Goal: Task Accomplishment & Management: Use online tool/utility

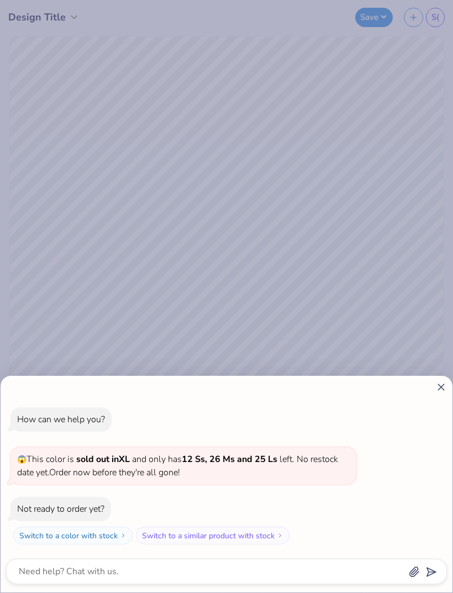
click at [431, 386] on div at bounding box center [226, 387] width 441 height 12
click at [112, 537] on button "Switch to a color with stock" at bounding box center [72, 536] width 119 height 18
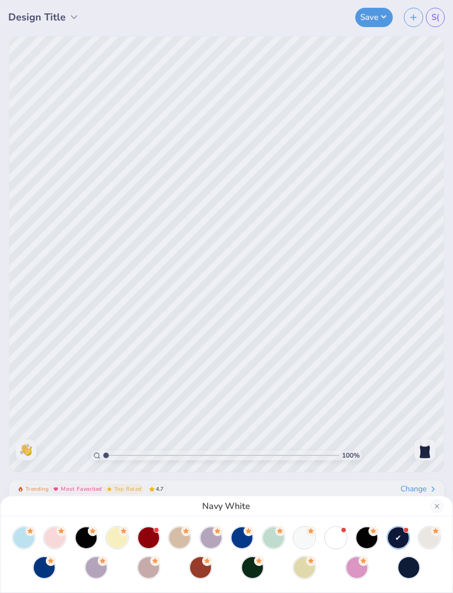
click at [356, 570] on div at bounding box center [357, 567] width 21 height 21
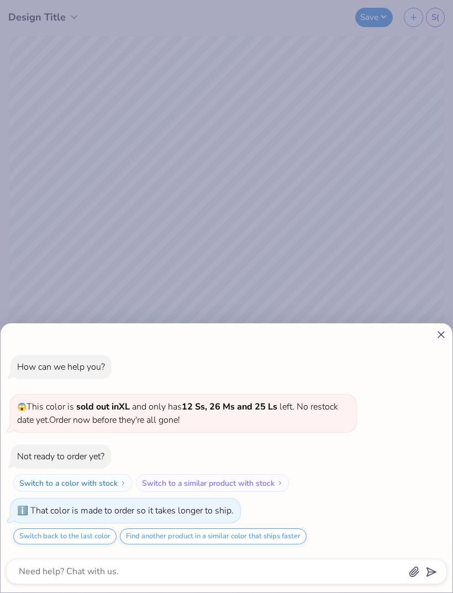
click at [438, 335] on icon at bounding box center [441, 335] width 12 height 12
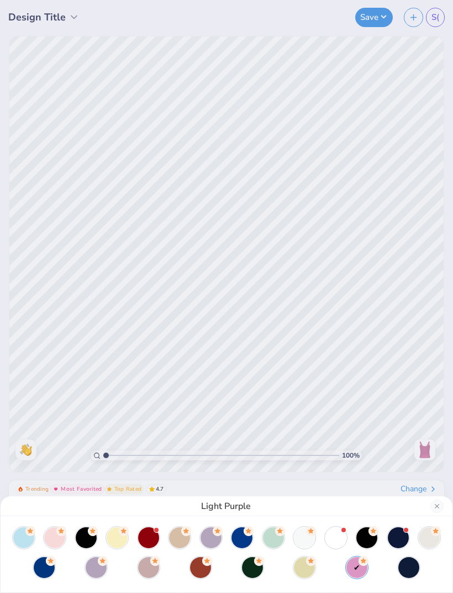
click at [216, 536] on div at bounding box center [211, 537] width 21 height 21
click at [234, 237] on div "Purple White" at bounding box center [226, 296] width 453 height 593
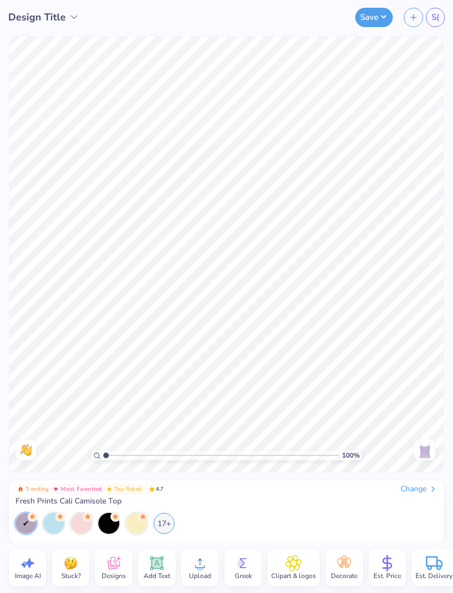
click at [163, 523] on div "17+" at bounding box center [164, 523] width 21 height 21
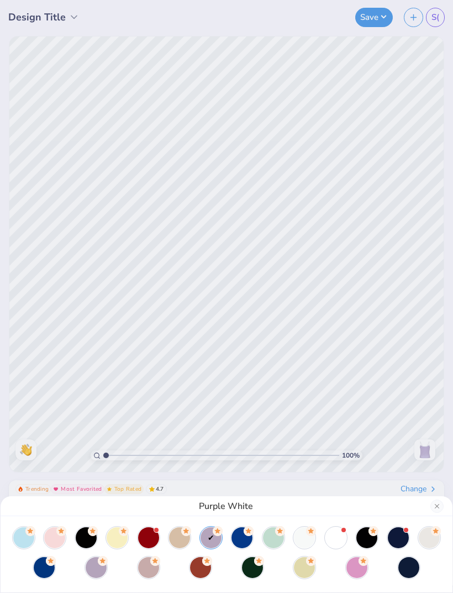
click at [329, 539] on div at bounding box center [336, 537] width 21 height 21
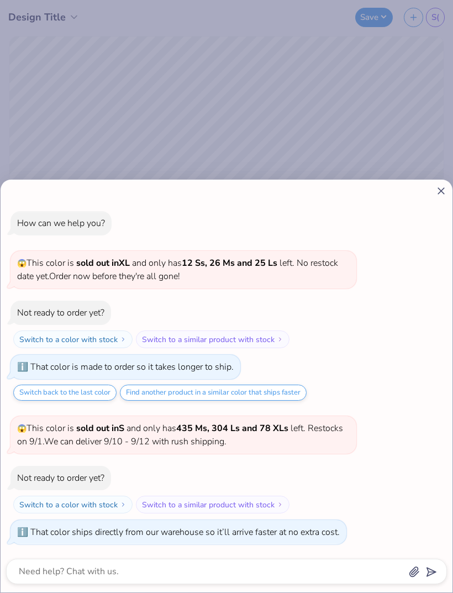
click at [413, 163] on div "How can we help you? 😱 This color is sold out in XL and only has 12 Ss, 26 Ms a…" at bounding box center [226, 296] width 453 height 593
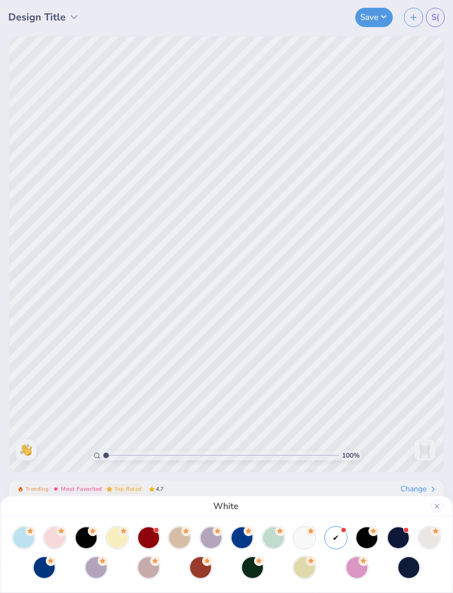
click at [356, 571] on div at bounding box center [357, 567] width 21 height 21
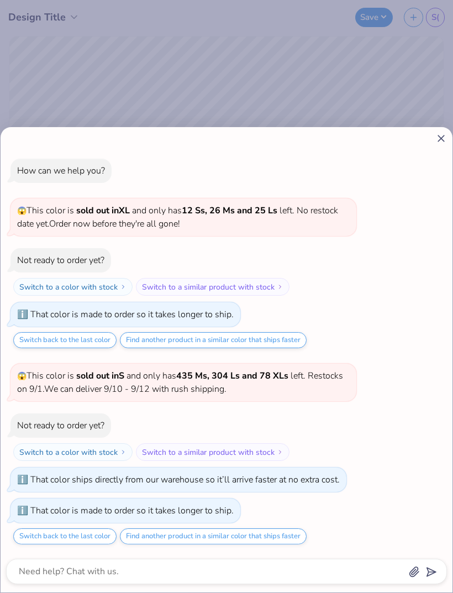
click at [431, 141] on div at bounding box center [226, 139] width 441 height 12
click at [436, 139] on icon at bounding box center [441, 139] width 12 height 12
type textarea "x"
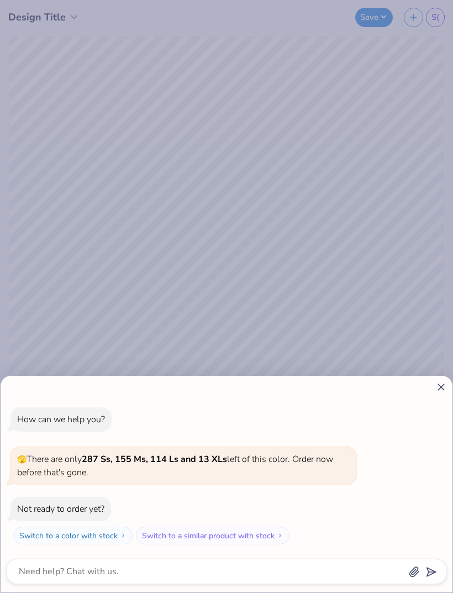
click at [447, 379] on div "How can we help you? 🫣 There are only 287 Ss, 155 Ms, 114 Ls and 13 XLs left of…" at bounding box center [227, 484] width 452 height 217
click at [439, 384] on line at bounding box center [441, 387] width 6 height 6
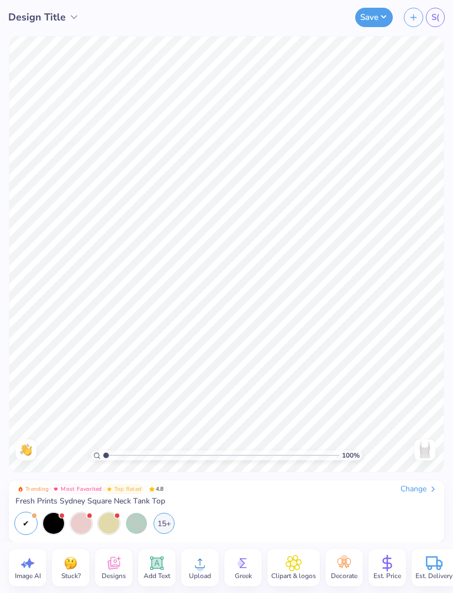
type textarea "x"
click at [201, 568] on icon at bounding box center [200, 563] width 10 height 9
click at [111, 571] on span "Designs" at bounding box center [114, 575] width 24 height 9
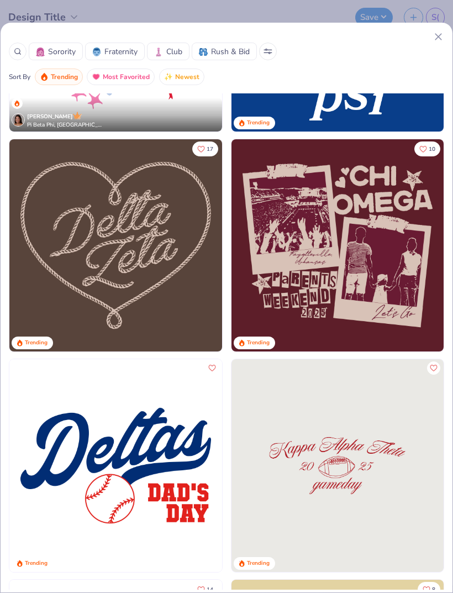
scroll to position [1927, 0]
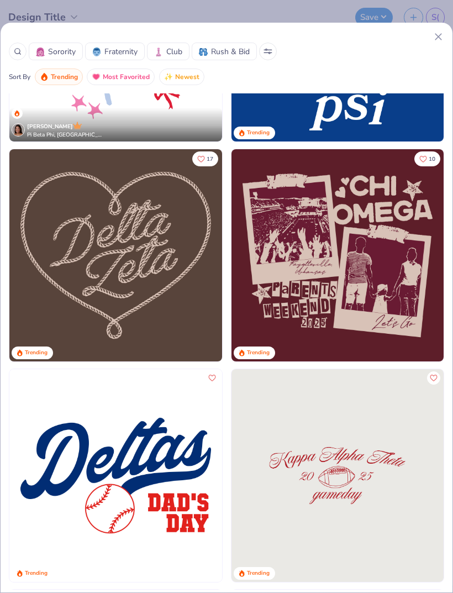
click at [345, 266] on img at bounding box center [338, 255] width 213 height 213
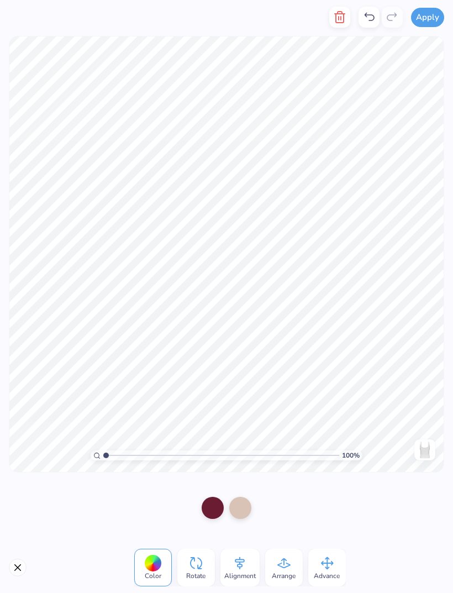
click at [214, 512] on div at bounding box center [213, 508] width 22 height 22
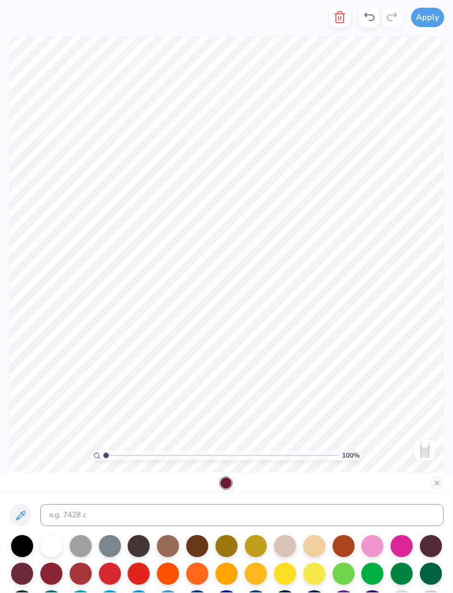
click at [22, 548] on div at bounding box center [22, 546] width 22 height 22
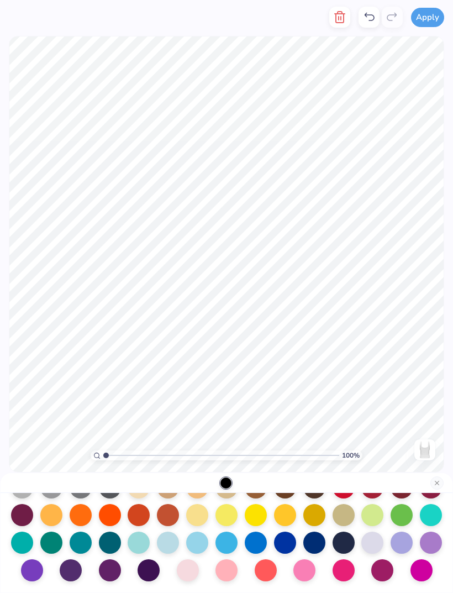
scroll to position [144, 0]
click at [431, 545] on div at bounding box center [431, 543] width 22 height 22
click at [400, 544] on div at bounding box center [402, 543] width 22 height 22
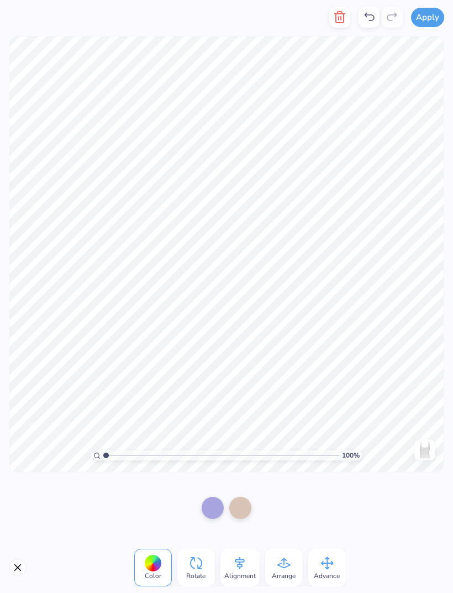
click at [245, 508] on div at bounding box center [240, 508] width 22 height 22
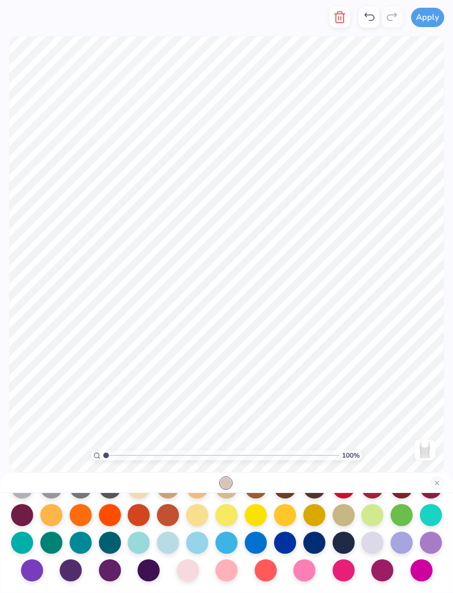
click at [146, 572] on div at bounding box center [149, 570] width 22 height 22
click at [400, 543] on div at bounding box center [402, 543] width 22 height 22
click at [422, 568] on div at bounding box center [422, 570] width 22 height 22
click at [380, 567] on div at bounding box center [382, 570] width 22 height 22
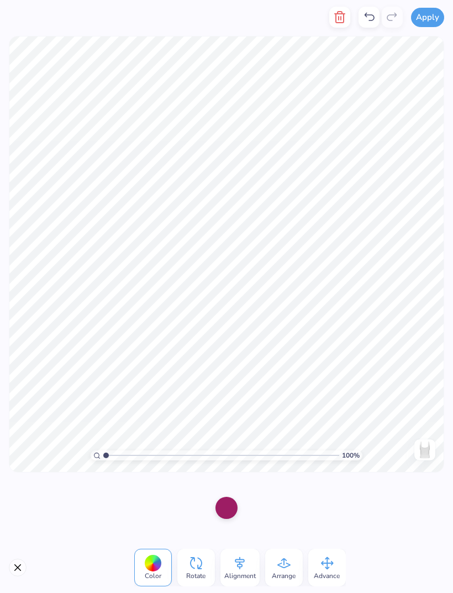
click at [229, 511] on div at bounding box center [227, 508] width 22 height 22
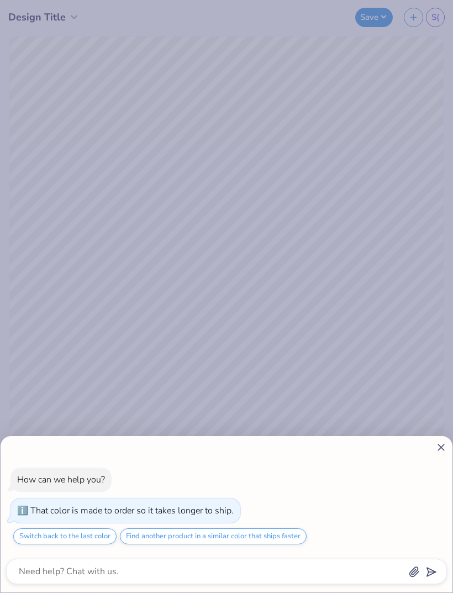
click at [439, 448] on icon at bounding box center [441, 448] width 12 height 12
type textarea "x"
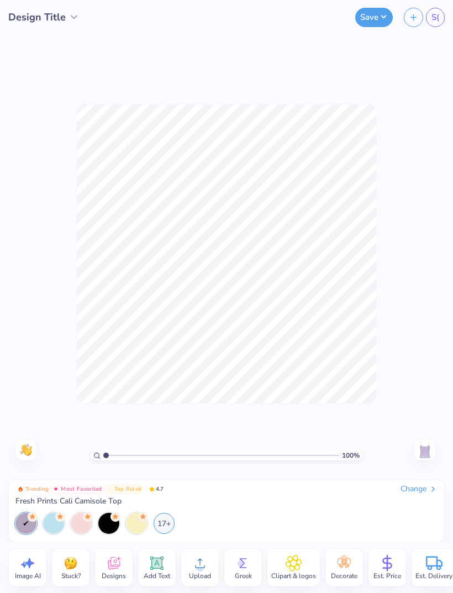
click at [199, 568] on icon at bounding box center [200, 563] width 10 height 9
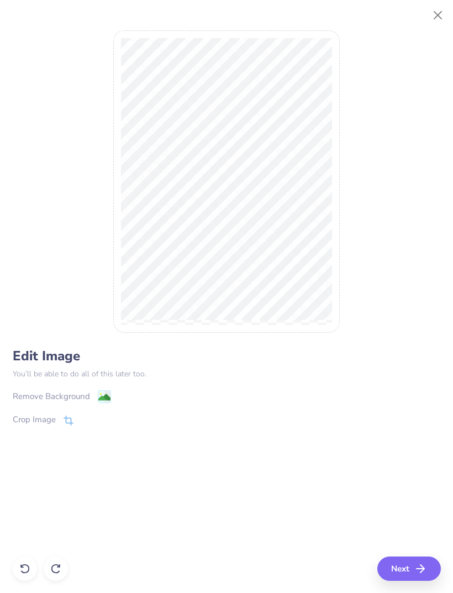
click at [64, 423] on icon at bounding box center [69, 421] width 10 height 10
click at [98, 397] on div "Remove Background Crop Image" at bounding box center [227, 422] width 428 height 65
click at [103, 397] on div "Remove Background Crop Image" at bounding box center [227, 422] width 428 height 65
click at [102, 419] on line at bounding box center [102, 419] width 3 height 3
click at [107, 397] on image at bounding box center [104, 397] width 12 height 12
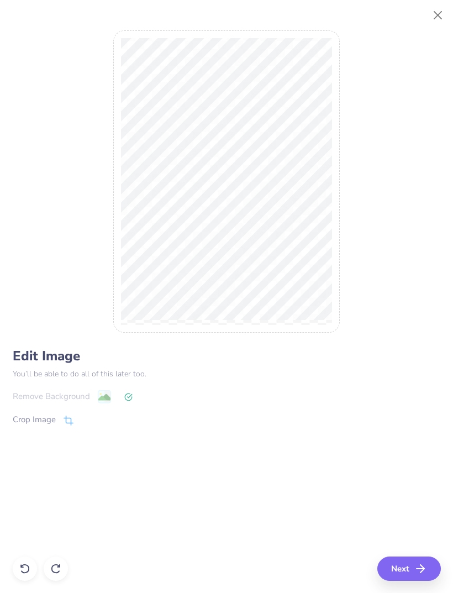
click at [420, 569] on line "button" at bounding box center [421, 569] width 8 height 0
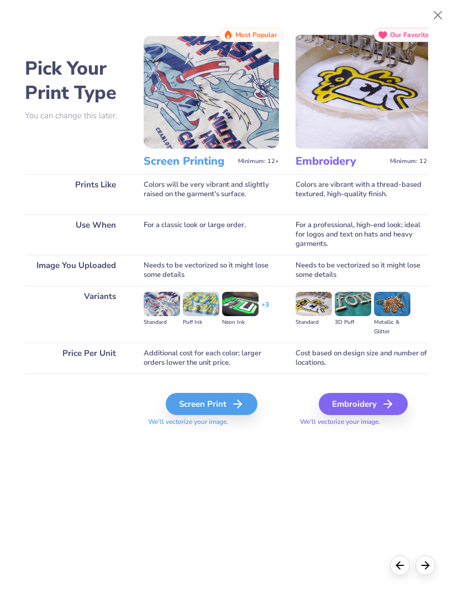
click at [233, 406] on div "Screen Print" at bounding box center [212, 404] width 92 height 22
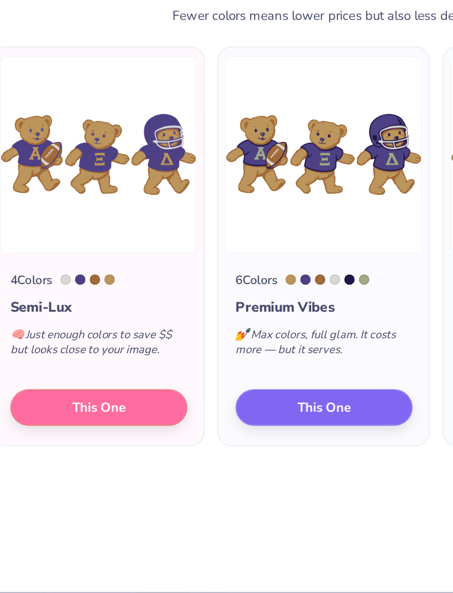
click at [40, 354] on button "This One" at bounding box center [82, 365] width 113 height 23
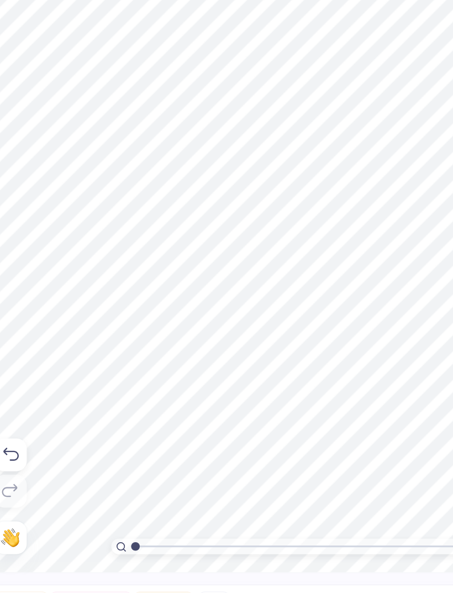
type input "1.02941459829063"
type textarea "x"
type input "1.04669684662034"
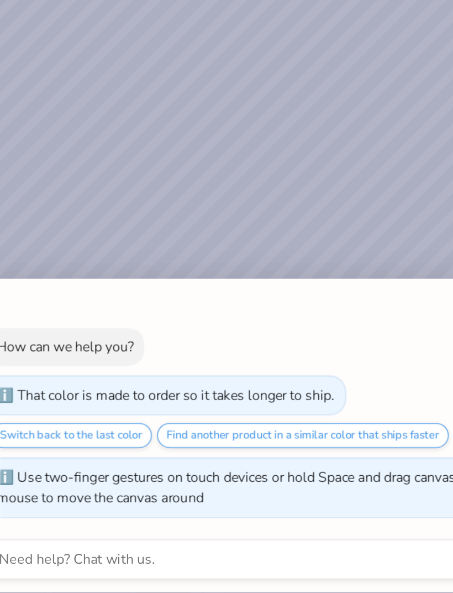
type textarea "x"
type input "1"
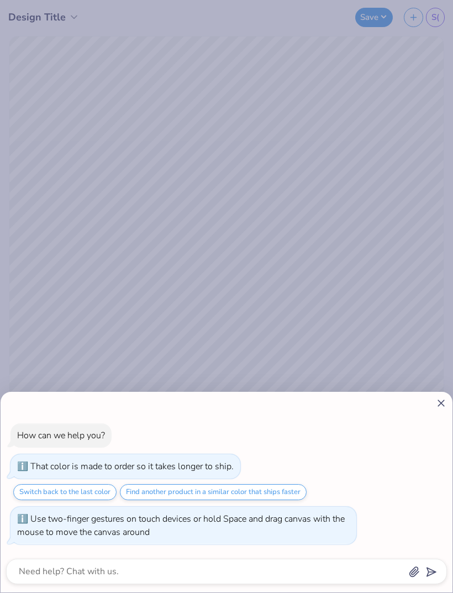
click at [439, 407] on icon at bounding box center [441, 403] width 12 height 12
type textarea "x"
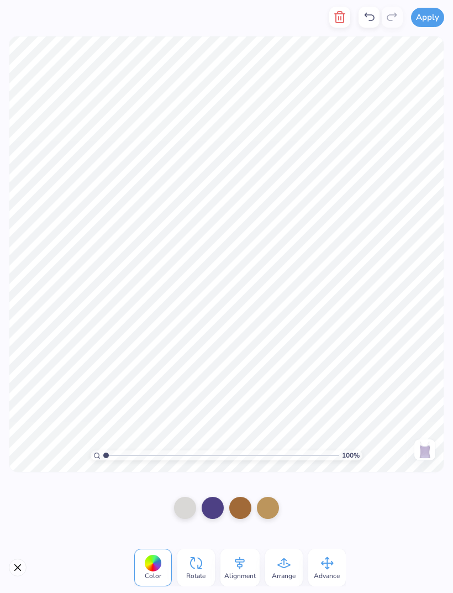
click at [330, 571] on span "Advance" at bounding box center [327, 575] width 26 height 9
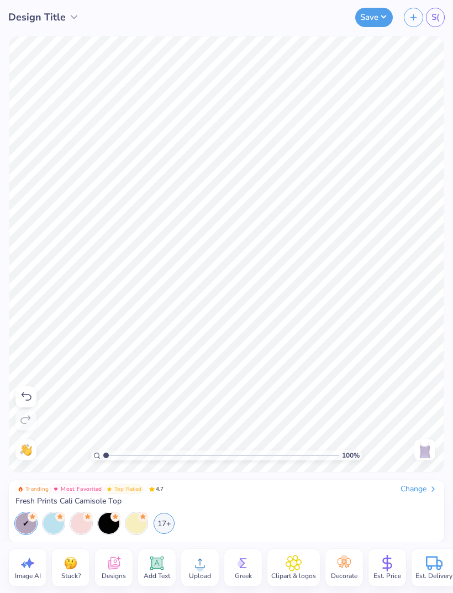
click at [155, 570] on icon at bounding box center [157, 563] width 17 height 17
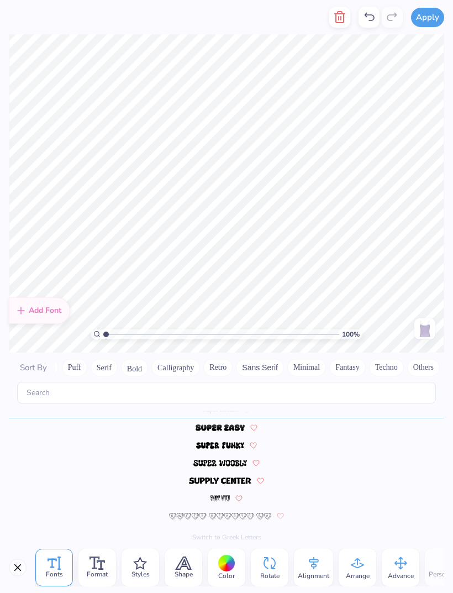
scroll to position [0, 80]
click at [284, 382] on input "text" at bounding box center [226, 393] width 419 height 22
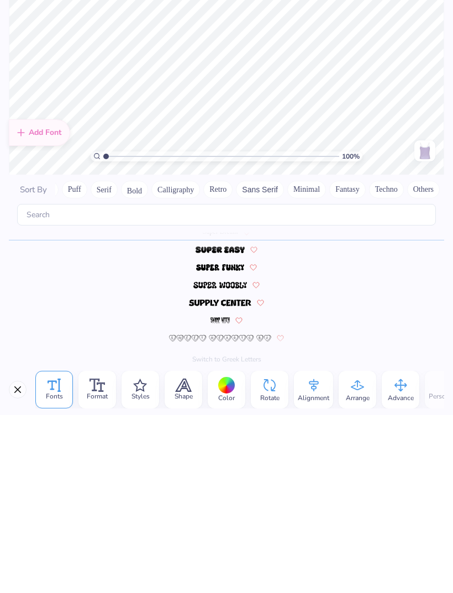
click at [137, 570] on span "Styles" at bounding box center [141, 574] width 18 height 9
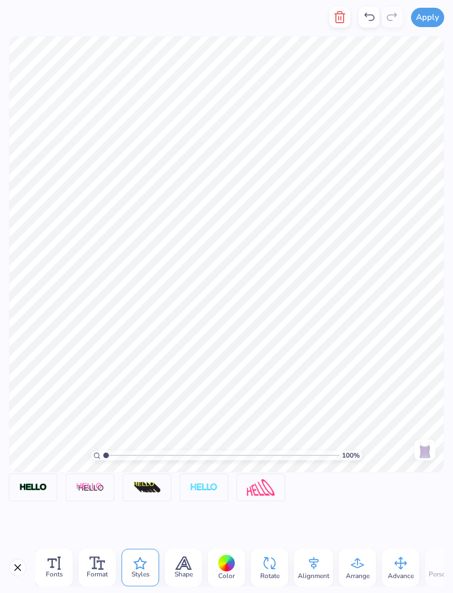
click at [184, 565] on icon at bounding box center [183, 563] width 15 height 12
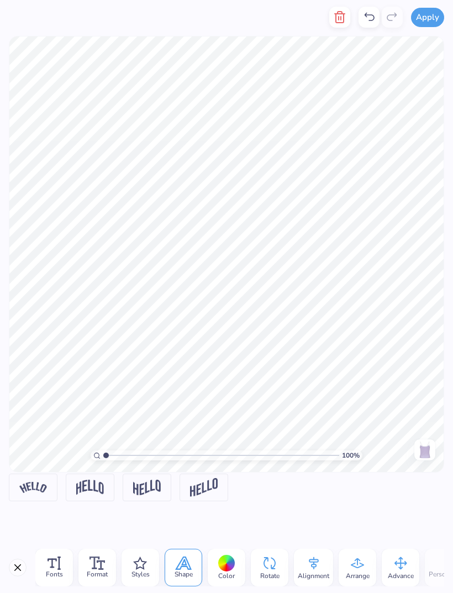
click at [61, 565] on div "Fonts" at bounding box center [54, 568] width 38 height 38
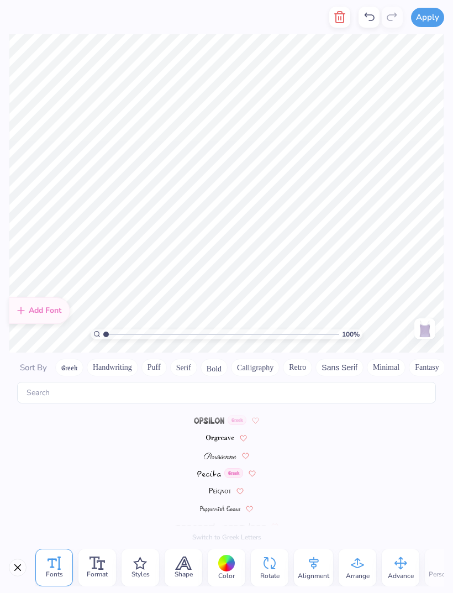
scroll to position [3959, 0]
click at [221, 453] on img at bounding box center [220, 456] width 33 height 7
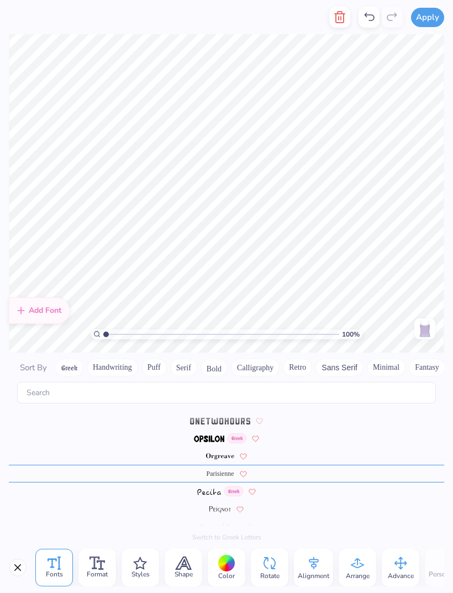
scroll to position [0, 1]
type textarea "Alpha Xi"
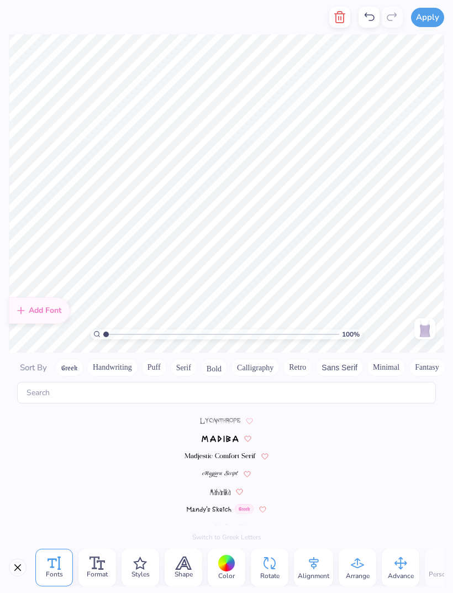
scroll to position [3411, 0]
click at [219, 471] on img at bounding box center [220, 474] width 36 height 7
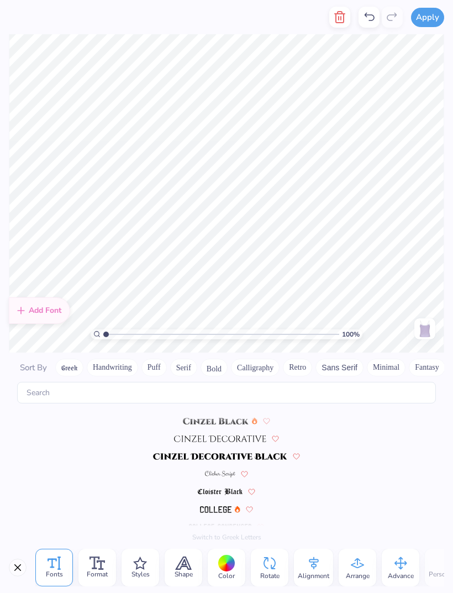
scroll to position [1183, 0]
click at [225, 471] on img at bounding box center [220, 474] width 30 height 7
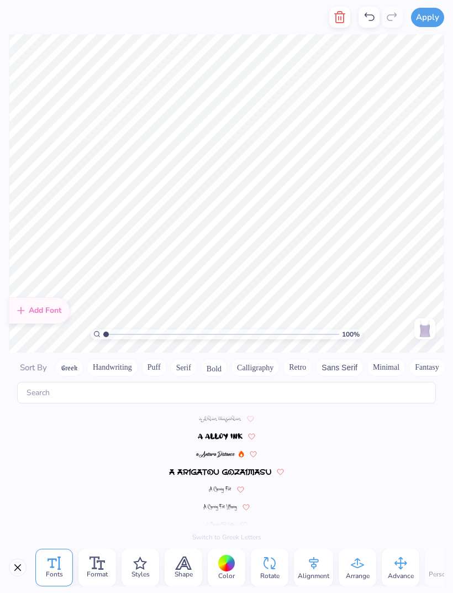
scroll to position [0, 0]
click at [216, 451] on img at bounding box center [215, 454] width 39 height 7
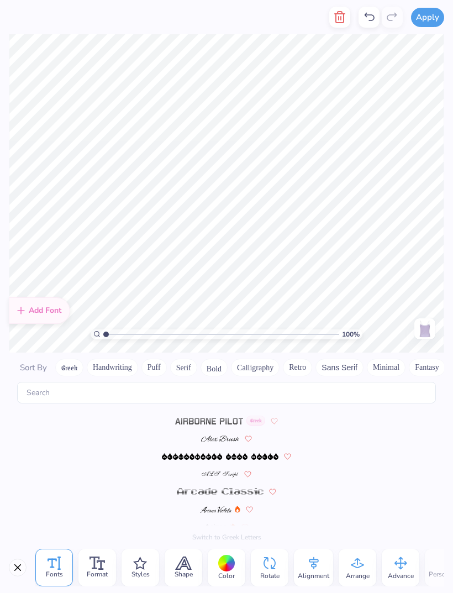
scroll to position [210, 0]
click at [223, 435] on img at bounding box center [220, 438] width 38 height 7
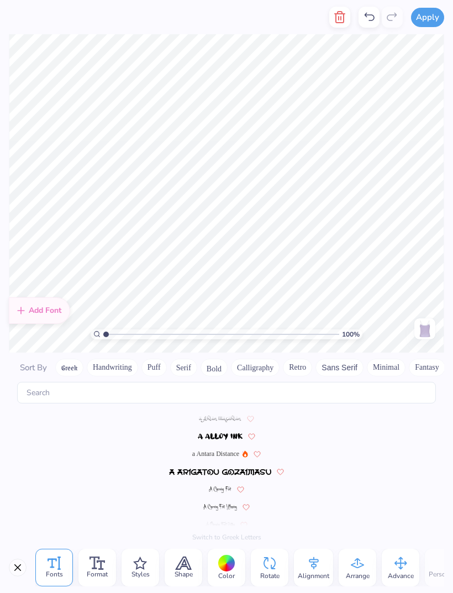
scroll to position [239, 0]
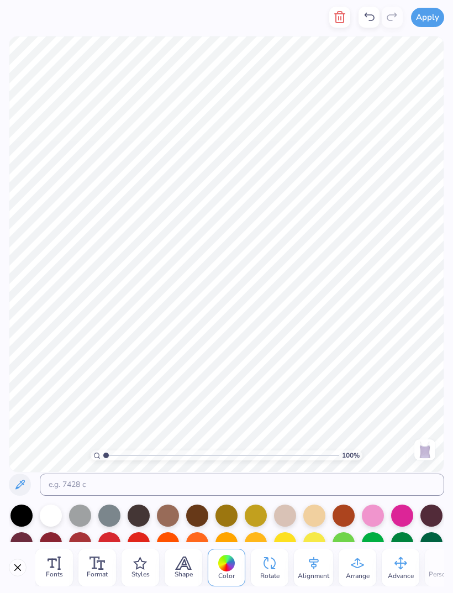
click at [309, 568] on icon at bounding box center [314, 563] width 17 height 17
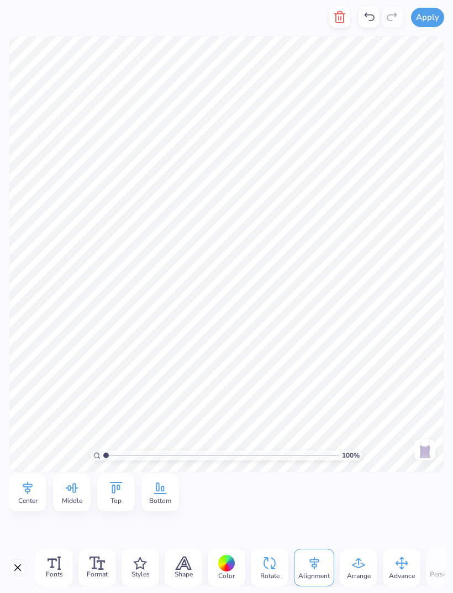
click at [358, 565] on icon at bounding box center [358, 563] width 17 height 17
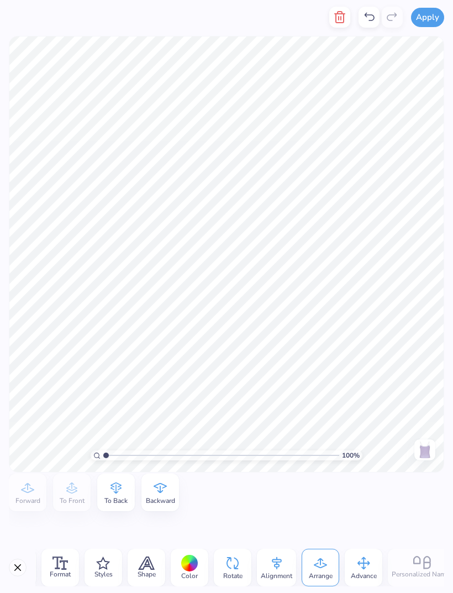
scroll to position [0, 33]
click at [238, 564] on icon at bounding box center [236, 563] width 17 height 17
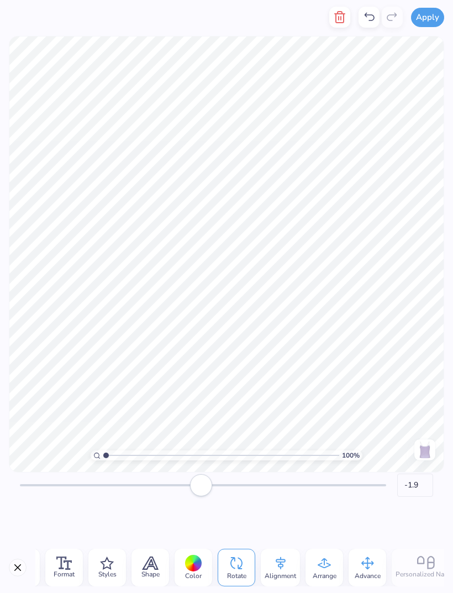
type input "-2.4"
click at [15, 562] on button "Close" at bounding box center [18, 568] width 18 height 18
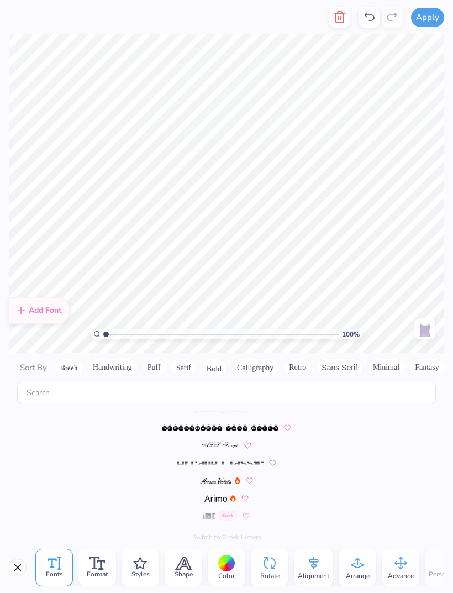
scroll to position [239, 0]
click at [267, 569] on icon at bounding box center [270, 563] width 12 height 12
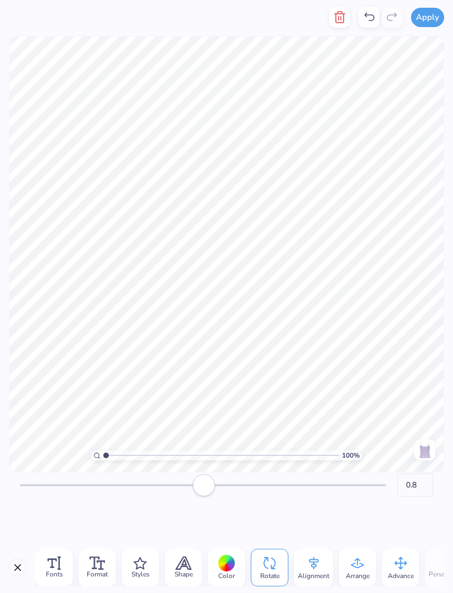
type input "0.3"
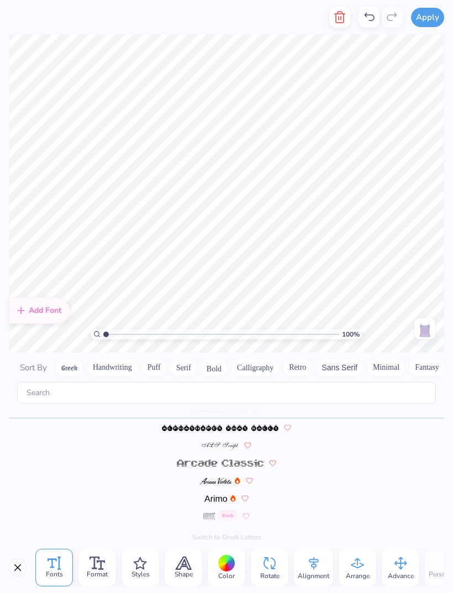
click at [106, 556] on div "Format" at bounding box center [97, 568] width 38 height 38
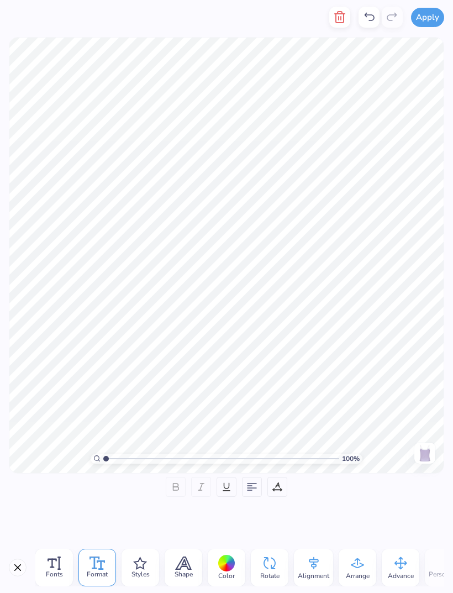
click at [276, 483] on icon at bounding box center [277, 485] width 5 height 6
click at [189, 566] on icon at bounding box center [183, 563] width 15 height 12
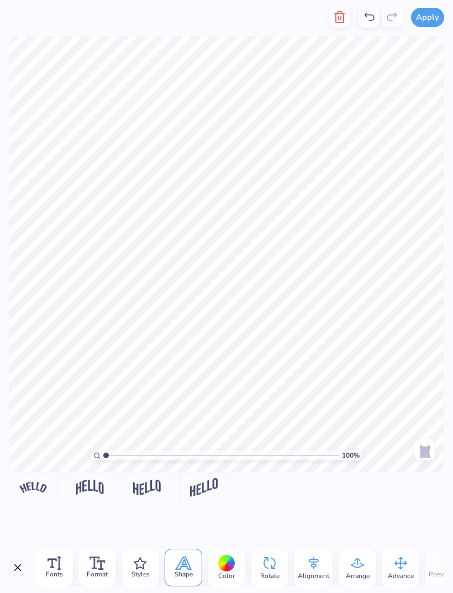
click at [86, 487] on img at bounding box center [90, 487] width 28 height 15
click at [85, 469] on div "Arch" at bounding box center [90, 465] width 27 height 15
click at [96, 486] on img at bounding box center [90, 487] width 28 height 15
click at [101, 518] on input "Vertical" at bounding box center [98, 519] width 8 height 8
radio input "true"
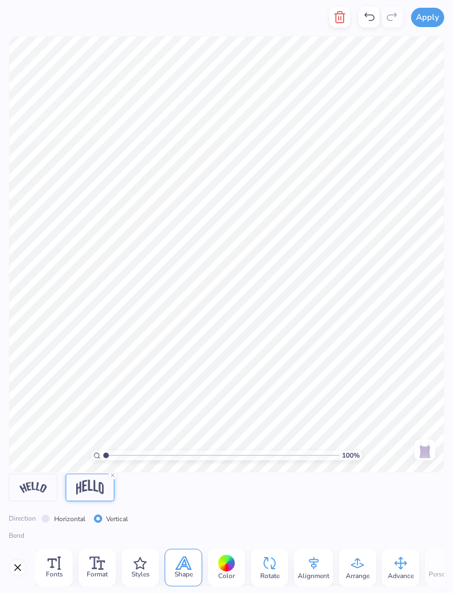
click at [62, 523] on label "Horizontal" at bounding box center [70, 519] width 32 height 10
click at [50, 523] on input "Horizontal" at bounding box center [45, 519] width 8 height 8
radio input "true"
click at [109, 476] on icon at bounding box center [112, 475] width 7 height 7
click at [109, 476] on div at bounding box center [90, 488] width 49 height 28
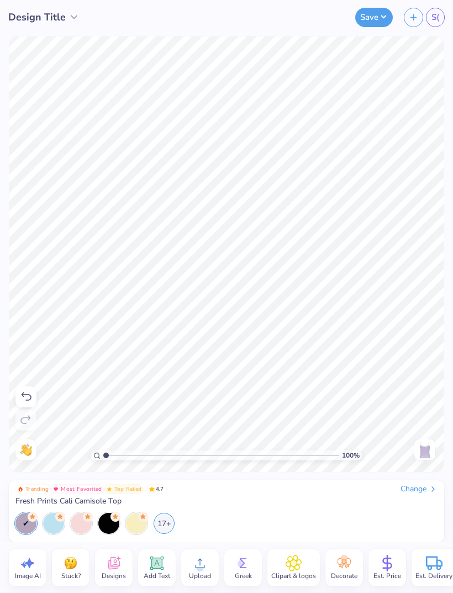
click at [153, 570] on icon at bounding box center [157, 563] width 17 height 17
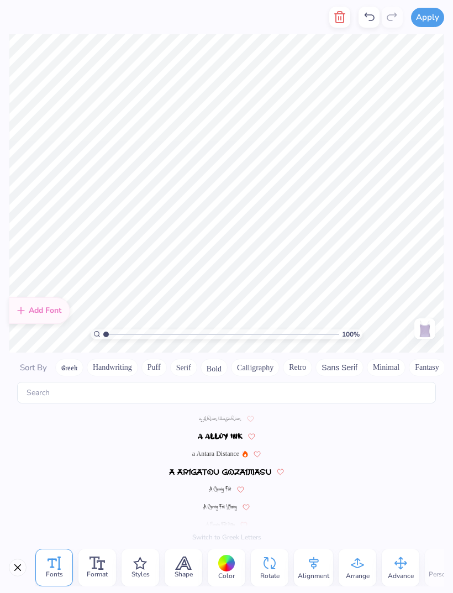
scroll to position [4819, 0]
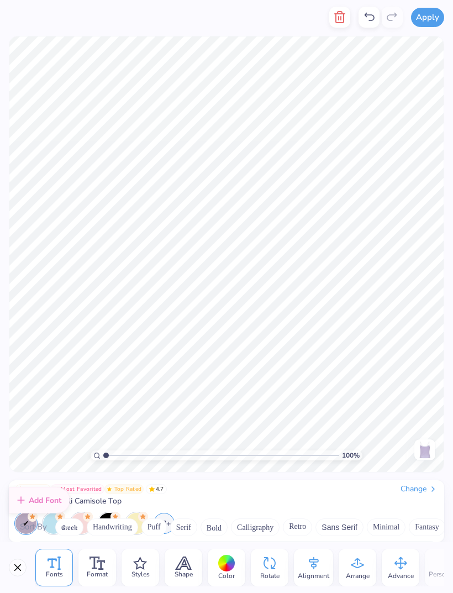
click at [231, 450] on input "range" at bounding box center [221, 455] width 236 height 10
type input "5.93"
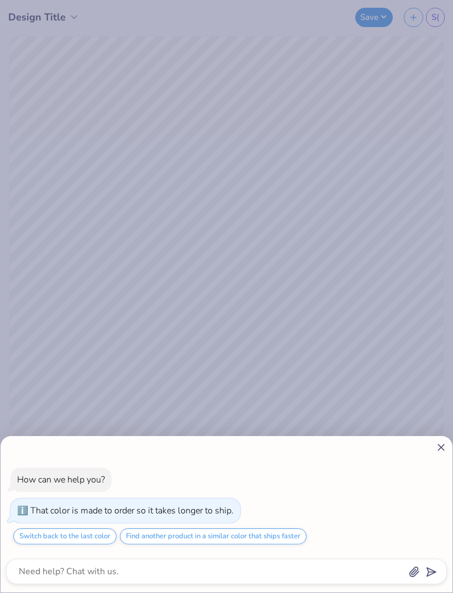
click at [432, 451] on div at bounding box center [226, 448] width 441 height 12
click at [438, 450] on line at bounding box center [441, 447] width 6 height 6
type textarea "x"
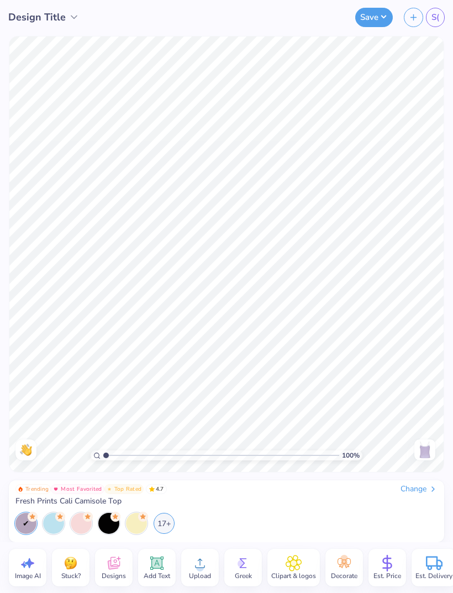
click at [199, 563] on icon at bounding box center [200, 563] width 17 height 17
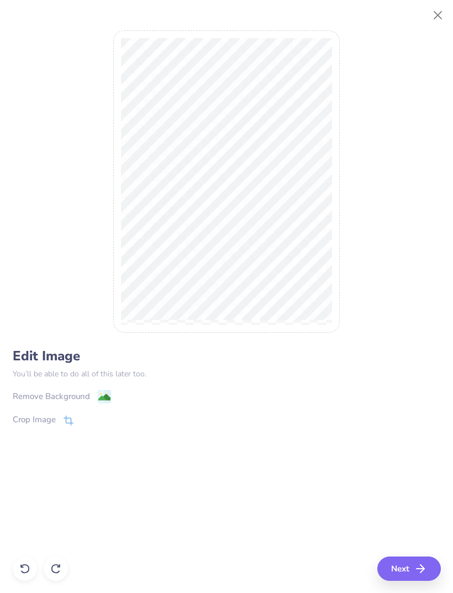
click at [103, 393] on image at bounding box center [104, 397] width 12 height 12
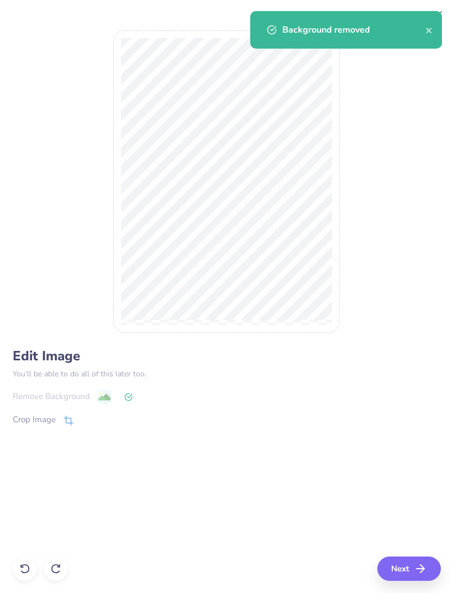
click at [418, 575] on button "Next" at bounding box center [409, 569] width 64 height 24
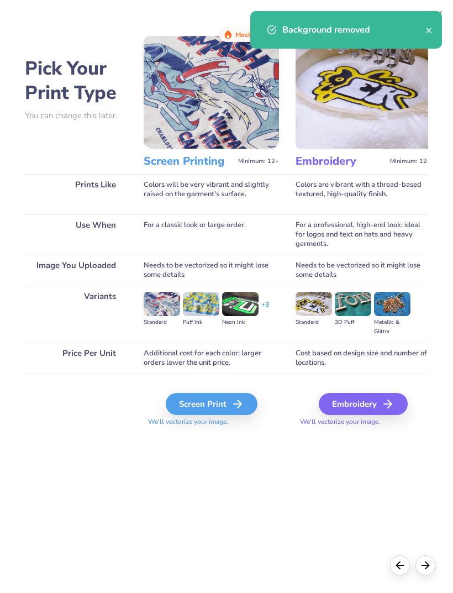
click at [233, 406] on div "Screen Print" at bounding box center [212, 404] width 92 height 22
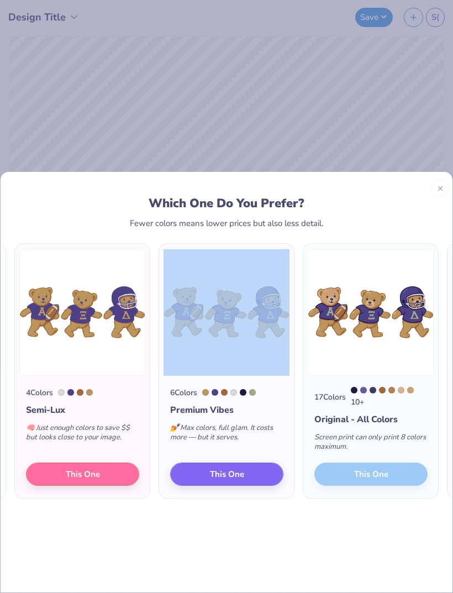
click at [125, 524] on div "Which One Do You Prefer? Fewer colors means lower prices but also less detail. …" at bounding box center [227, 384] width 452 height 415
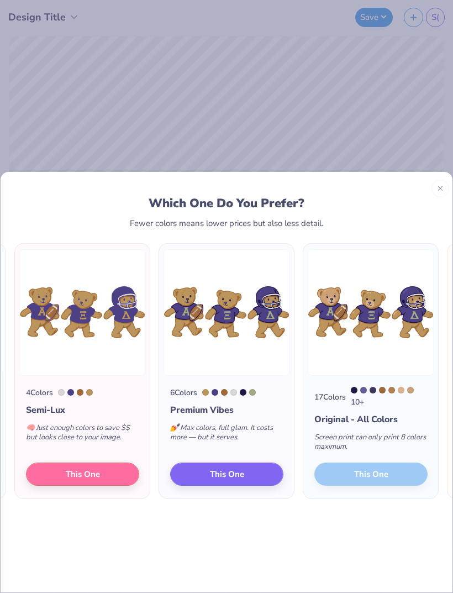
click at [112, 462] on button "This One" at bounding box center [82, 473] width 113 height 23
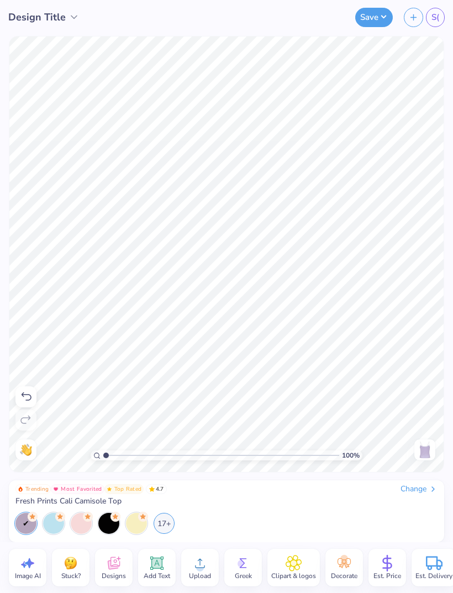
click at [156, 568] on icon at bounding box center [157, 563] width 11 height 11
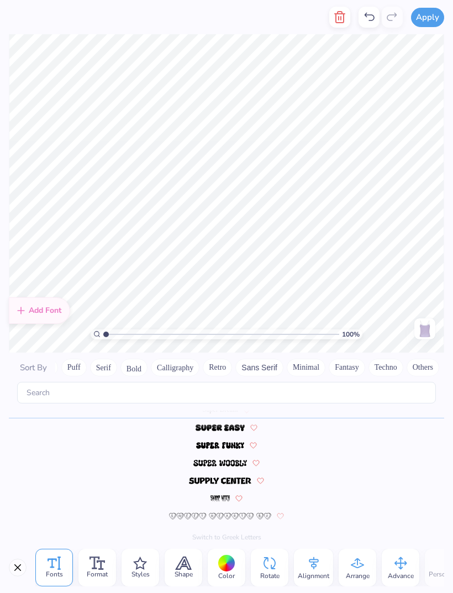
scroll to position [0, 80]
type textarea "Alpha Xi"
click at [44, 297] on div "Add Font" at bounding box center [39, 310] width 61 height 27
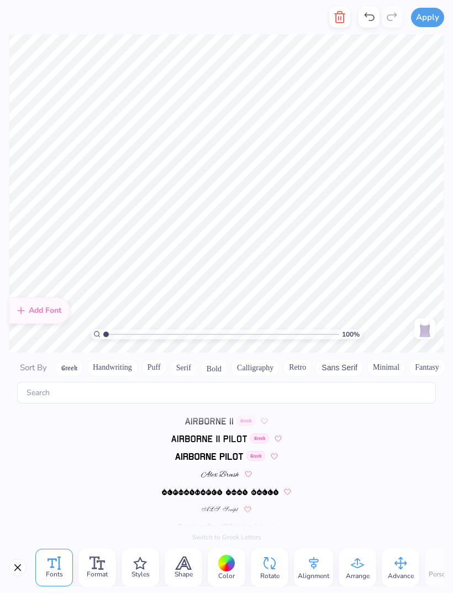
scroll to position [175, 0]
click at [227, 469] on span at bounding box center [220, 474] width 38 height 10
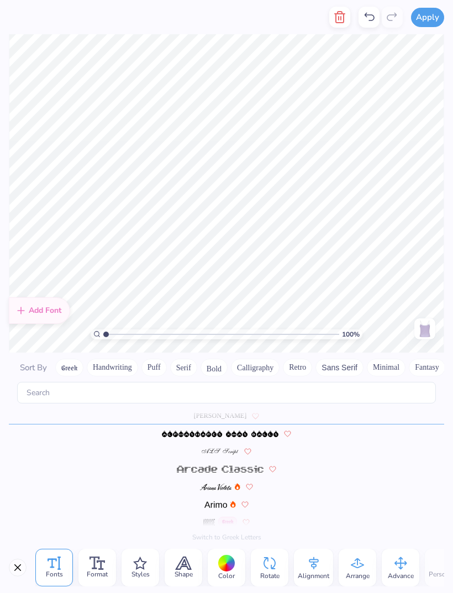
scroll to position [239, 0]
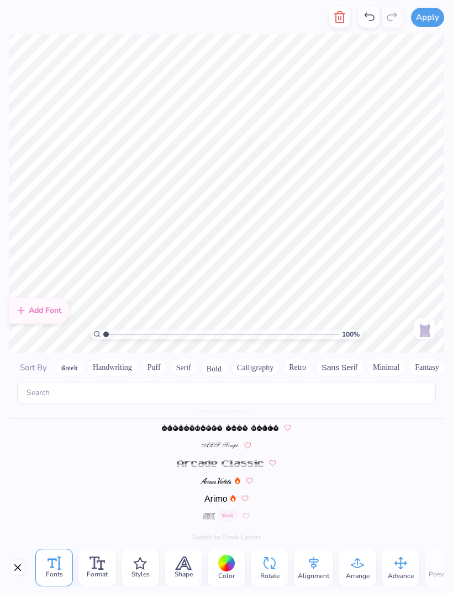
click at [260, 329] on input "range" at bounding box center [221, 334] width 236 height 10
type input "1"
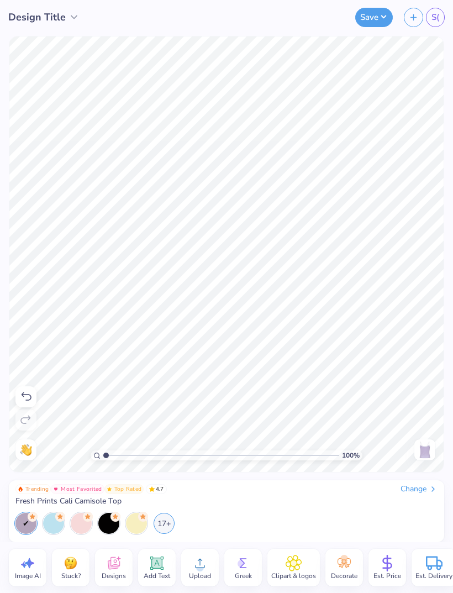
click at [161, 559] on icon at bounding box center [157, 563] width 11 height 11
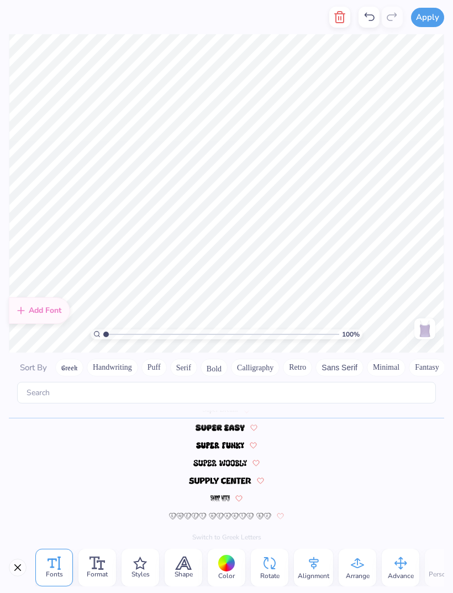
scroll to position [0, 2]
type textarea "Seattle, WA"
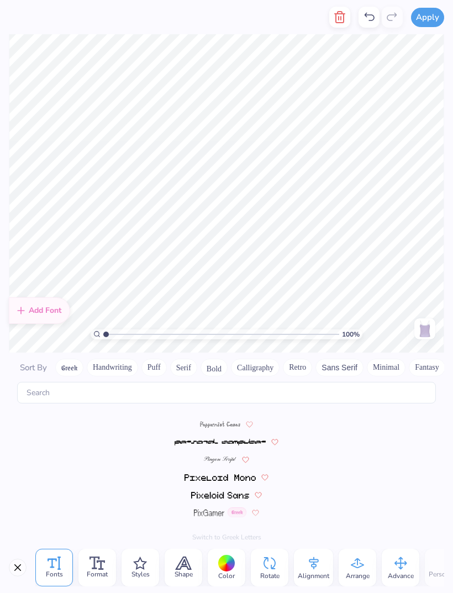
click at [52, 568] on icon at bounding box center [54, 563] width 13 height 13
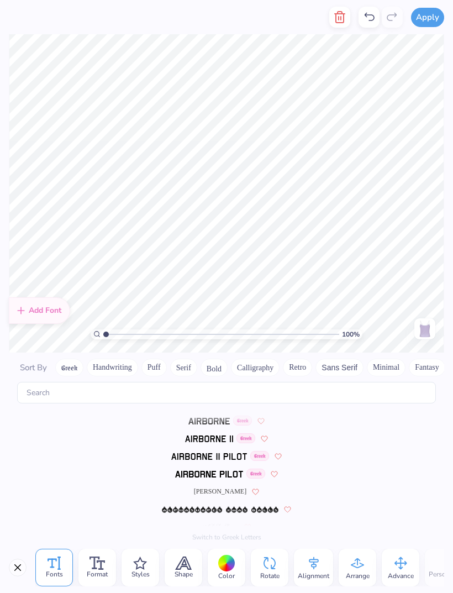
scroll to position [157, 0]
click at [226, 486] on span "Alex Brush" at bounding box center [220, 491] width 53 height 10
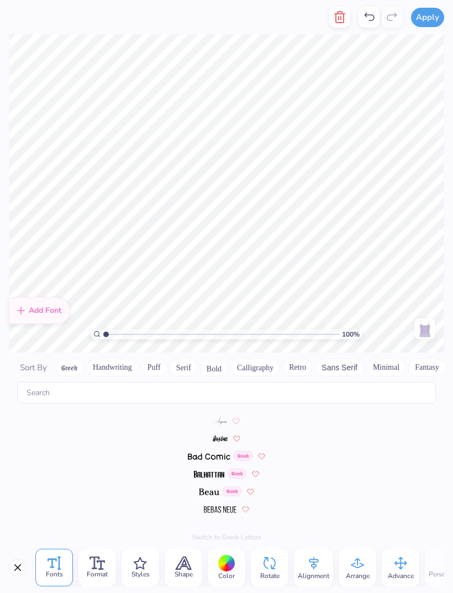
scroll to position [369, 0]
click at [211, 489] on img at bounding box center [209, 492] width 20 height 7
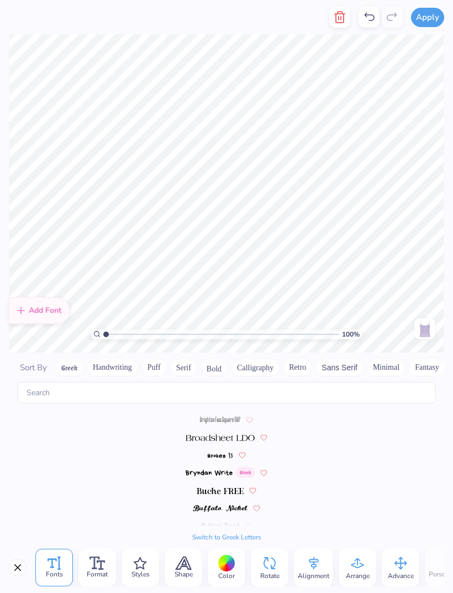
scroll to position [811, 0]
click at [187, 359] on button "Serif" at bounding box center [183, 368] width 27 height 18
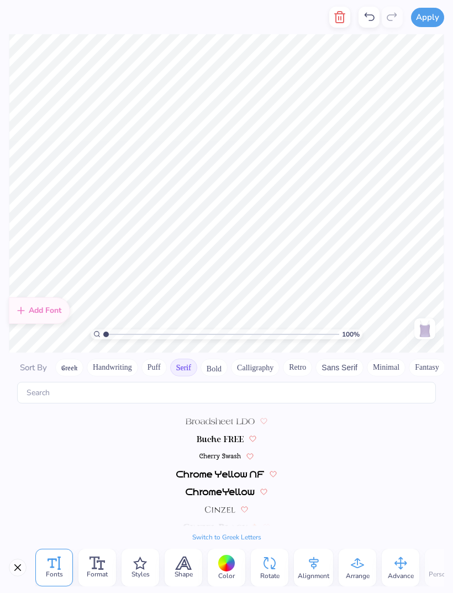
scroll to position [86, 0]
click at [234, 435] on img at bounding box center [221, 438] width 48 height 7
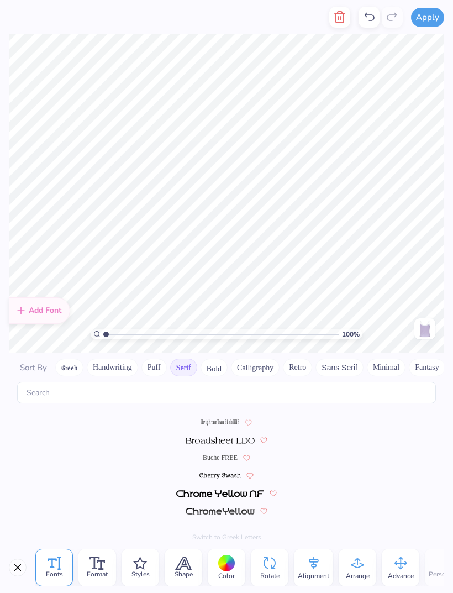
scroll to position [51, 0]
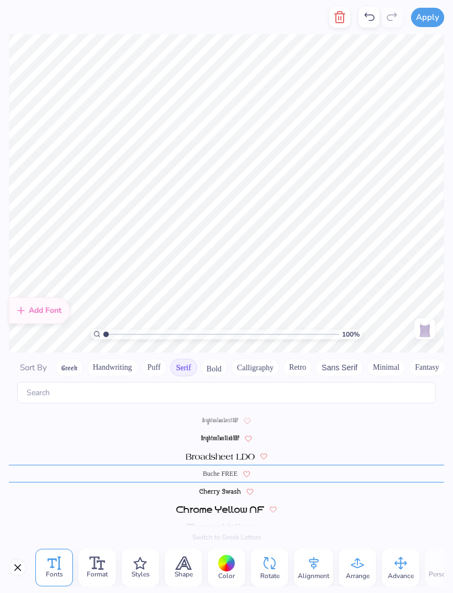
click at [259, 359] on button "Calligraphy" at bounding box center [255, 368] width 49 height 18
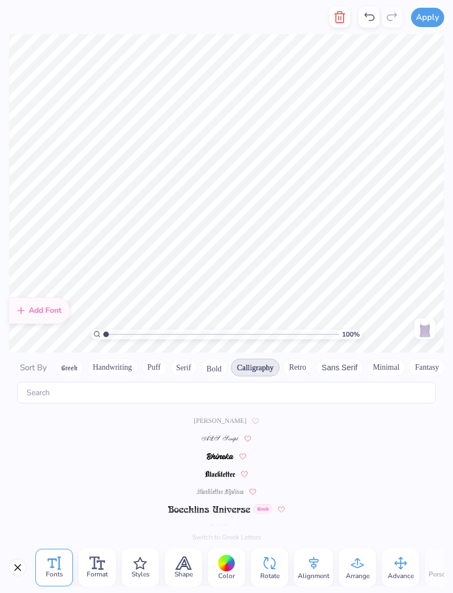
scroll to position [0, 0]
click at [224, 431] on span "Alex Brush" at bounding box center [220, 436] width 53 height 10
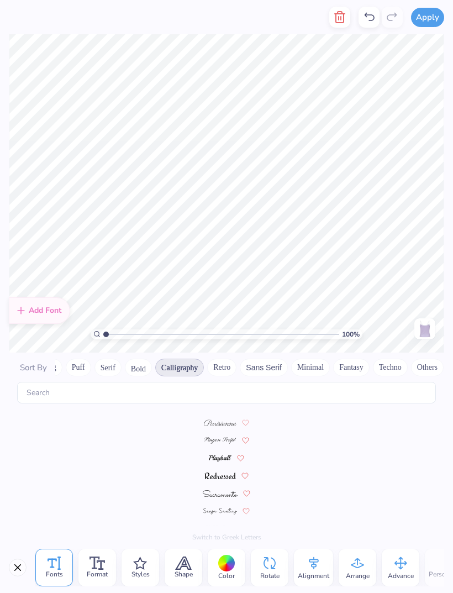
scroll to position [0, 75]
click at [308, 359] on button "Minimal" at bounding box center [311, 368] width 39 height 18
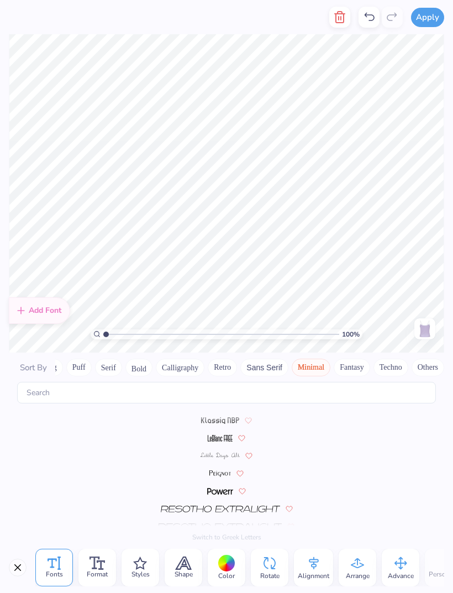
scroll to position [228, 0]
click at [232, 453] on img at bounding box center [220, 456] width 39 height 7
click at [260, 360] on button "Sans Serif" at bounding box center [264, 368] width 48 height 18
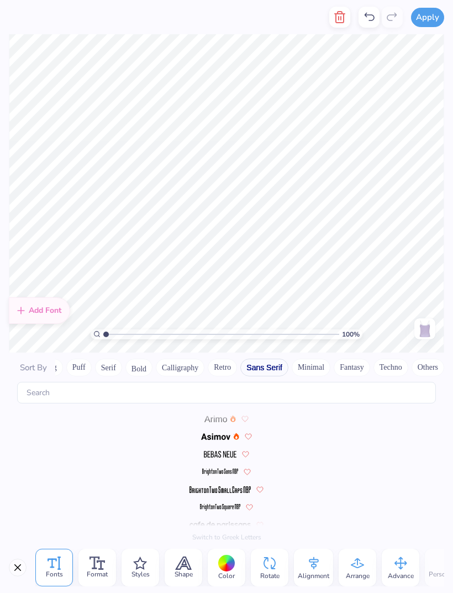
scroll to position [0, 0]
click at [388, 359] on button "Techno" at bounding box center [391, 368] width 35 height 18
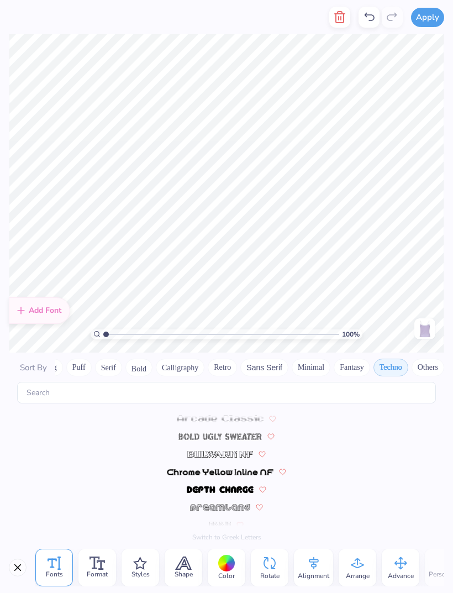
click at [424, 359] on button "Others" at bounding box center [428, 368] width 33 height 18
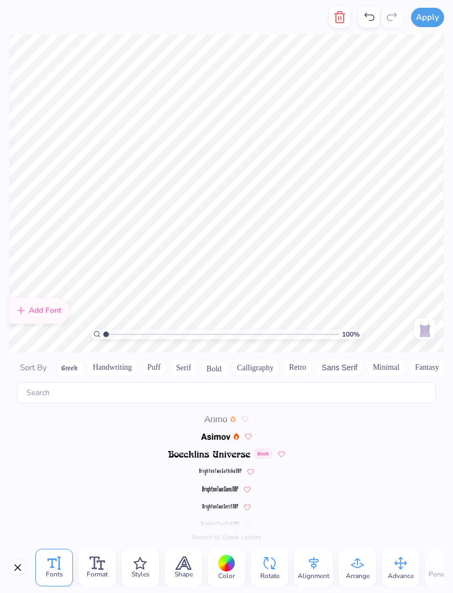
click at [124, 359] on button "Handwriting" at bounding box center [112, 368] width 51 height 18
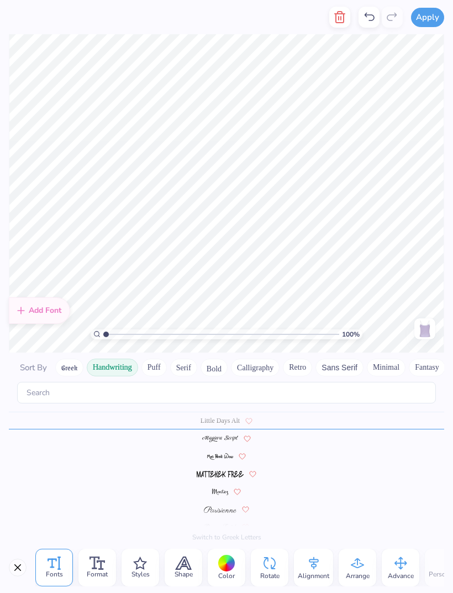
scroll to position [210, 0]
click at [228, 433] on span at bounding box center [220, 438] width 36 height 10
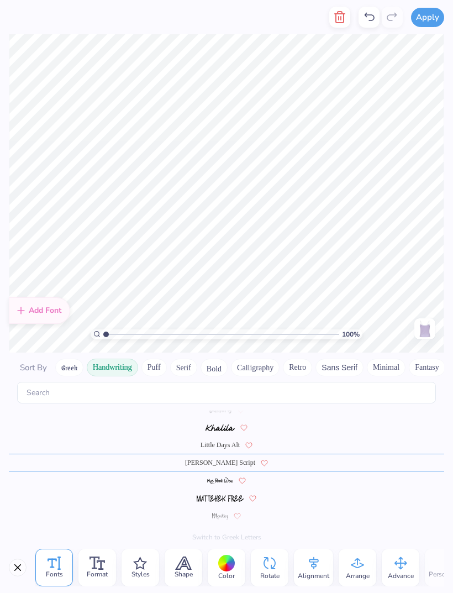
scroll to position [175, 0]
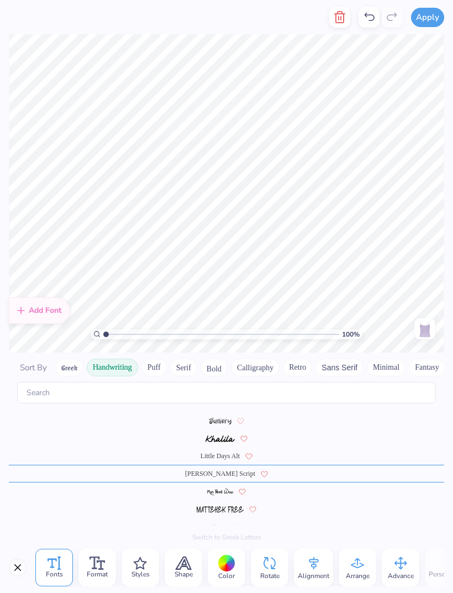
click at [219, 359] on button "Bold" at bounding box center [214, 368] width 27 height 18
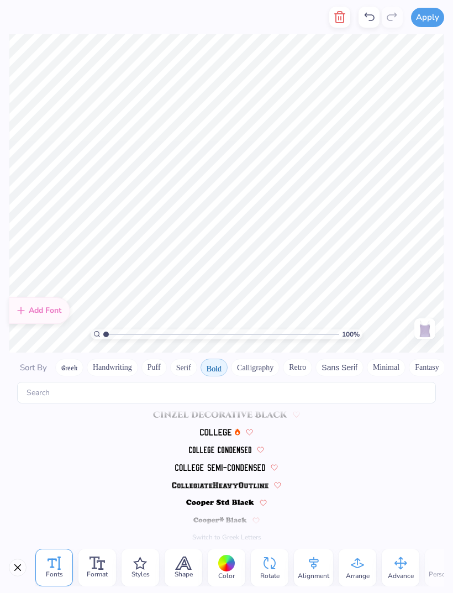
scroll to position [0, 0]
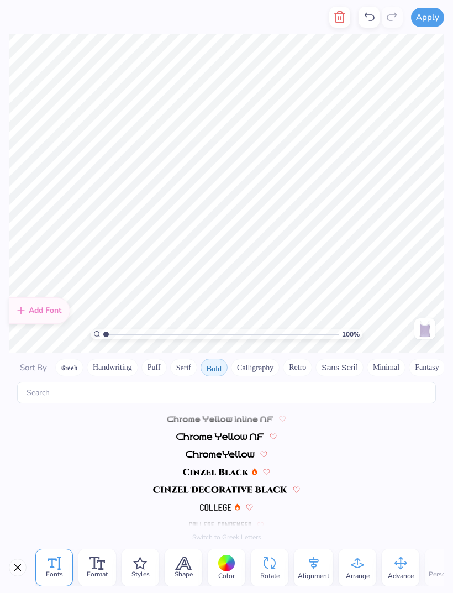
click at [187, 363] on button "Serif" at bounding box center [183, 368] width 27 height 18
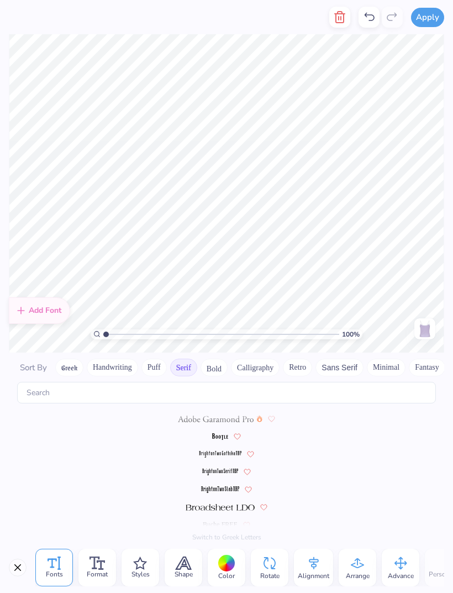
click at [231, 416] on img at bounding box center [215, 419] width 75 height 7
type textarea "S"
type textarea "U"
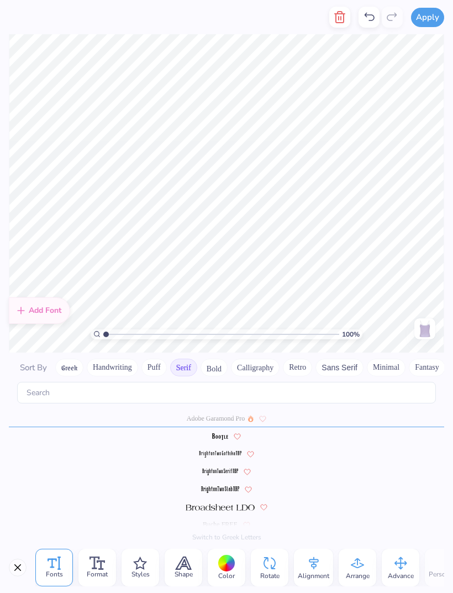
type textarea "Seattle, Washingtom"
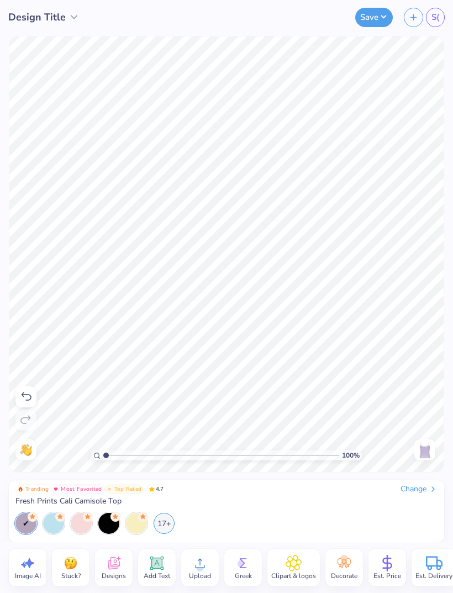
click at [435, 542] on div at bounding box center [226, 542] width 453 height 0
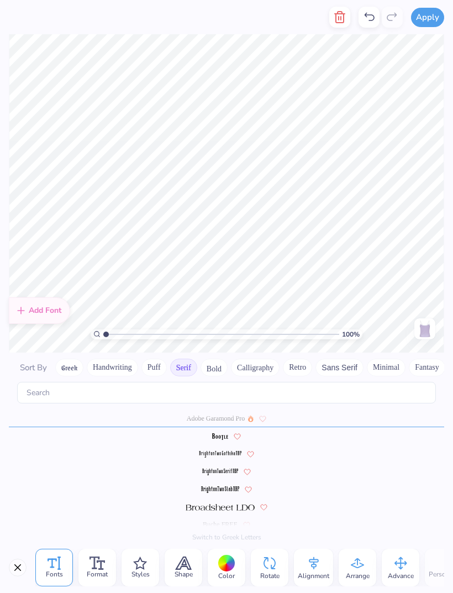
scroll to position [0, 1]
type textarea "S"
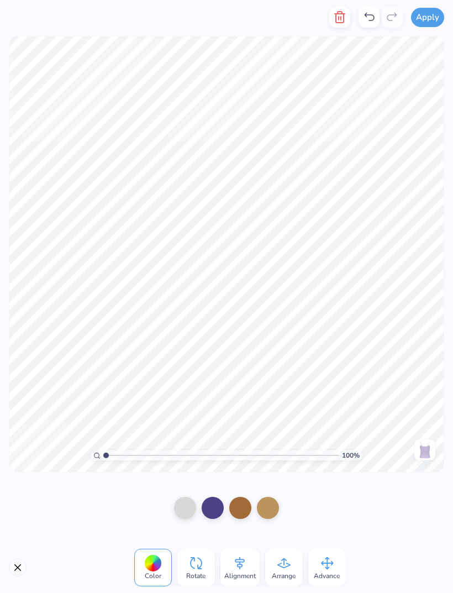
click at [282, 567] on icon at bounding box center [283, 563] width 13 height 10
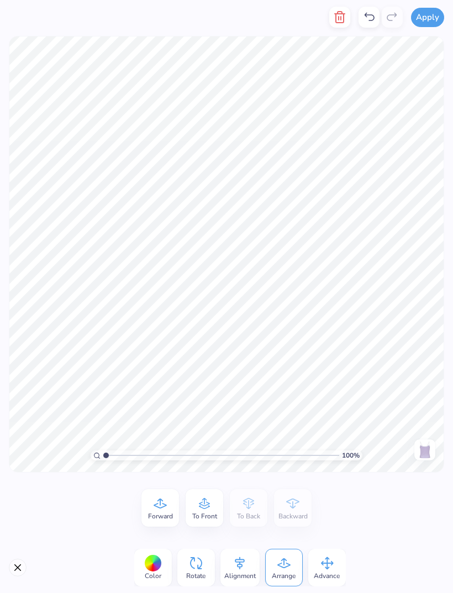
click at [316, 567] on div "Advance" at bounding box center [327, 568] width 38 height 38
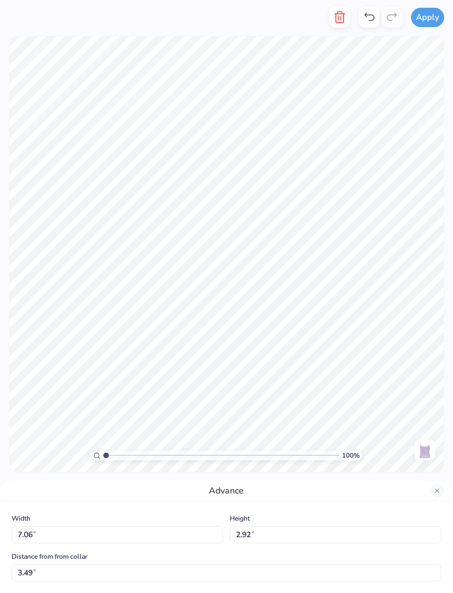
click at [436, 489] on button "Close" at bounding box center [437, 490] width 13 height 13
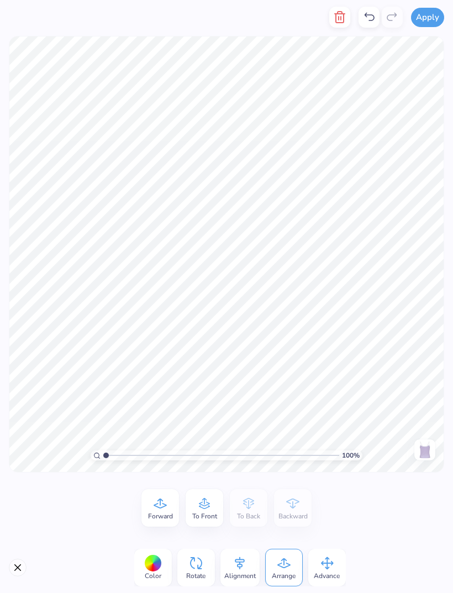
click at [241, 568] on icon at bounding box center [240, 563] width 17 height 17
click at [207, 507] on icon at bounding box center [204, 503] width 17 height 17
click at [249, 516] on span "Top" at bounding box center [248, 516] width 11 height 9
click at [161, 506] on icon at bounding box center [160, 503] width 17 height 17
click at [164, 508] on icon at bounding box center [160, 503] width 17 height 17
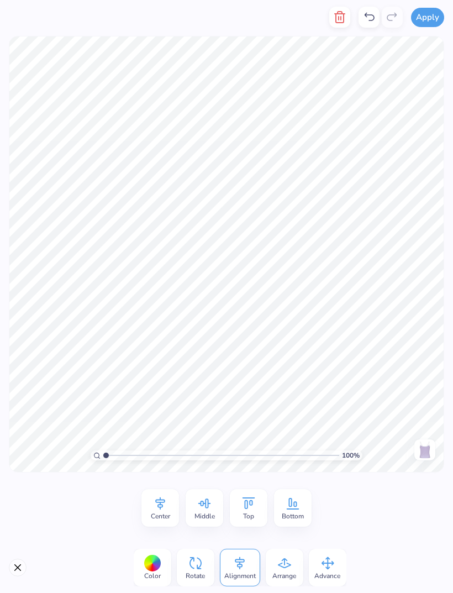
click at [205, 511] on icon at bounding box center [204, 503] width 17 height 17
click at [204, 507] on icon at bounding box center [204, 503] width 17 height 17
click at [158, 506] on icon at bounding box center [160, 503] width 10 height 13
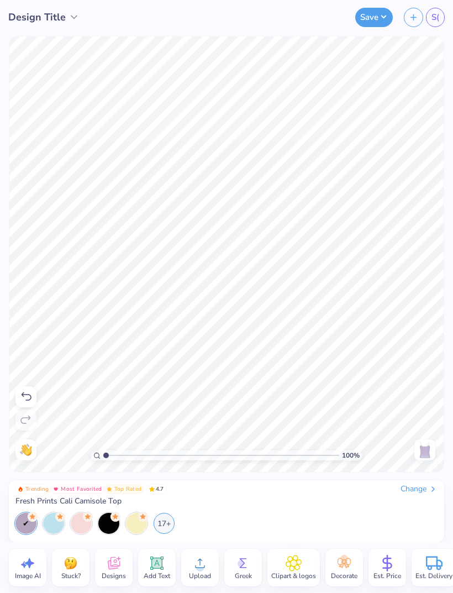
click at [74, 561] on img at bounding box center [70, 563] width 17 height 17
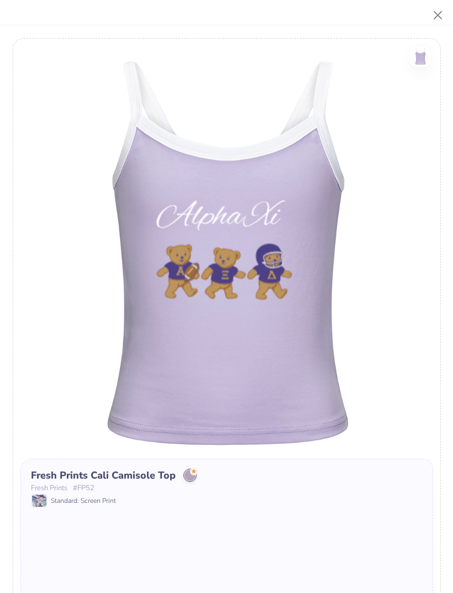
click at [435, 18] on button "Close" at bounding box center [438, 15] width 21 height 21
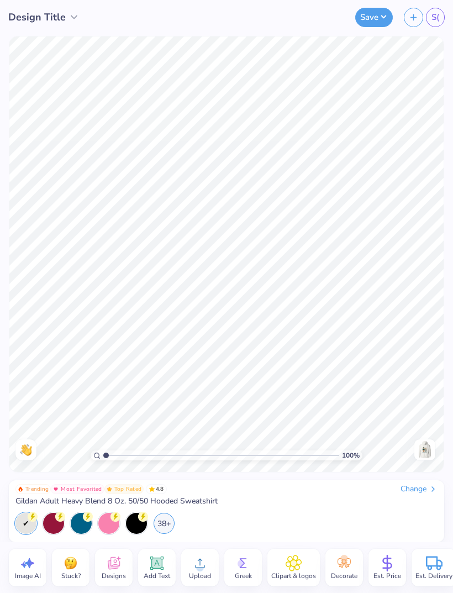
type input "1"
click at [423, 449] on img at bounding box center [425, 450] width 18 height 18
click at [426, 449] on img at bounding box center [425, 450] width 18 height 18
click at [427, 452] on img at bounding box center [425, 450] width 18 height 18
click at [427, 492] on div "Change" at bounding box center [419, 489] width 37 height 10
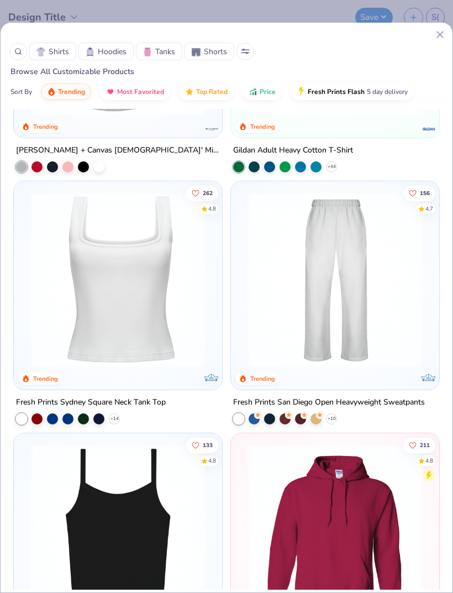
scroll to position [942, 0]
click at [153, 328] on img at bounding box center [118, 279] width 186 height 175
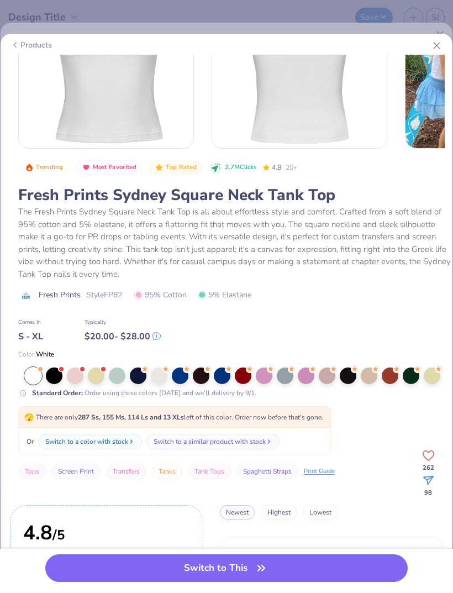
scroll to position [37, 0]
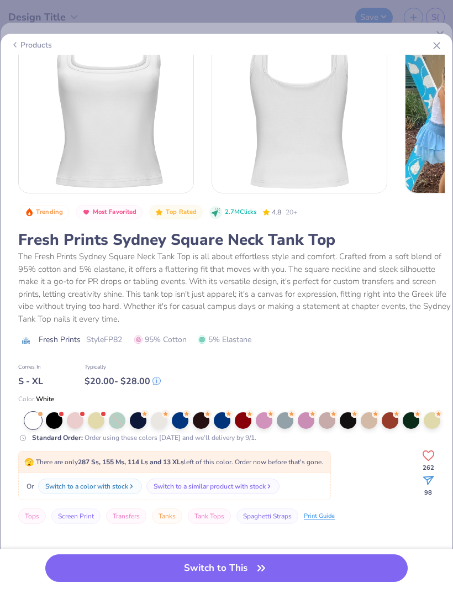
click at [260, 419] on div at bounding box center [264, 420] width 17 height 17
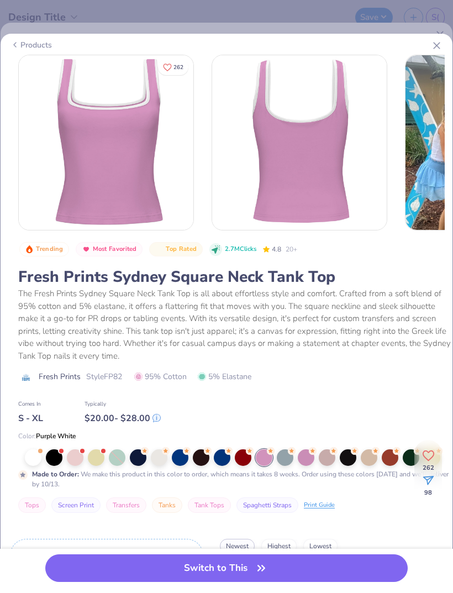
click at [303, 455] on div at bounding box center [306, 457] width 17 height 17
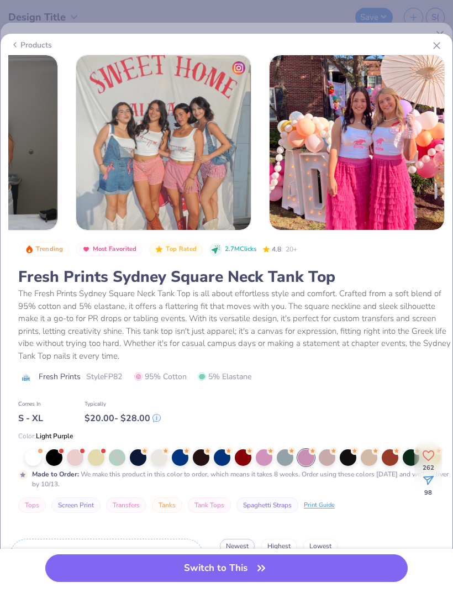
scroll to position [0, 910]
click at [35, 454] on div at bounding box center [33, 457] width 17 height 17
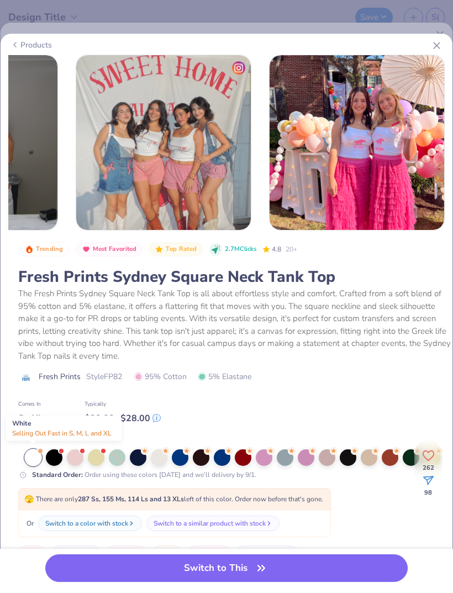
click at [34, 453] on div at bounding box center [33, 457] width 17 height 17
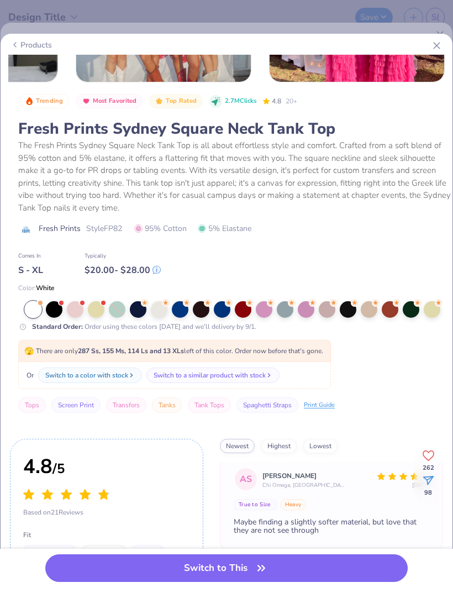
scroll to position [8, 0]
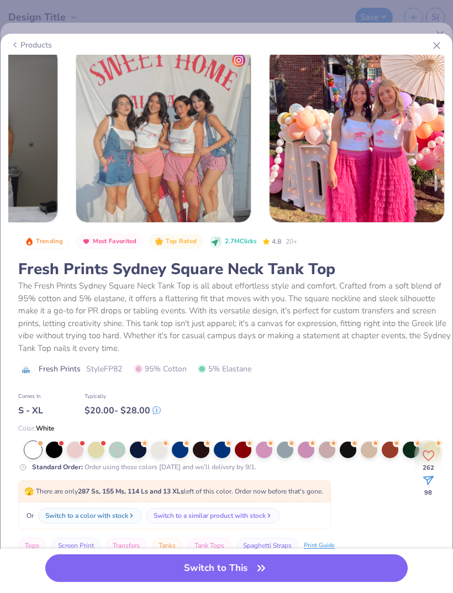
click at [275, 570] on button "Switch to This" at bounding box center [226, 568] width 363 height 28
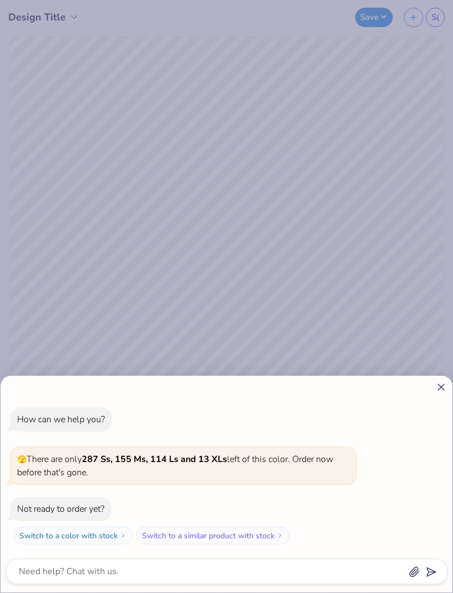
click at [435, 389] on icon at bounding box center [441, 387] width 12 height 12
type textarea "x"
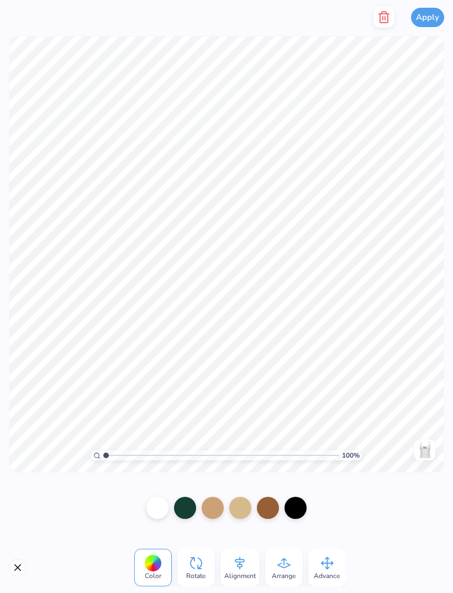
click at [187, 510] on div at bounding box center [185, 508] width 22 height 22
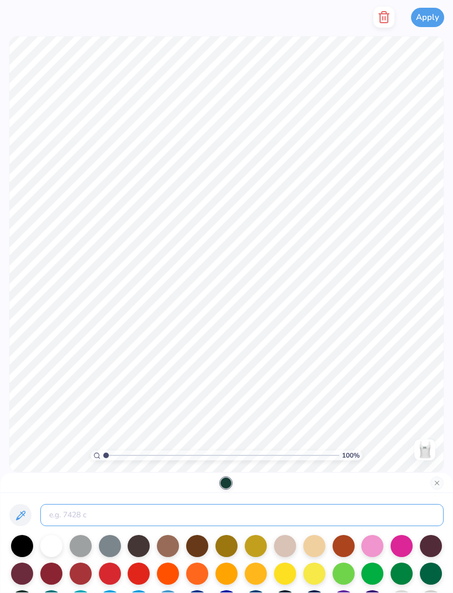
click at [197, 516] on input at bounding box center [241, 515] width 403 height 22
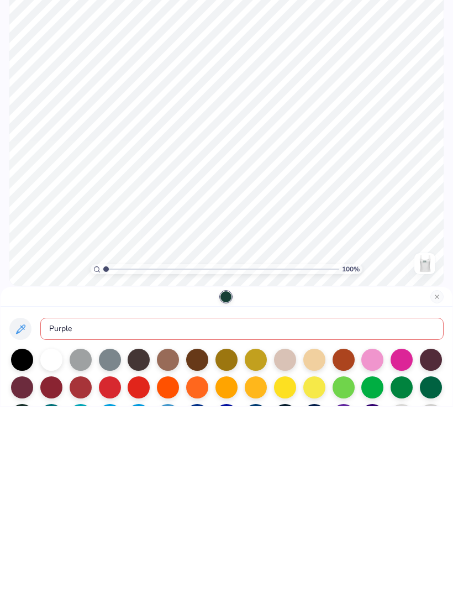
type input "Purple"
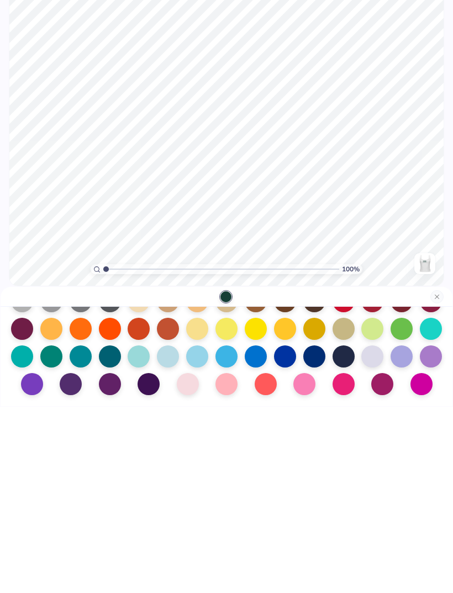
scroll to position [144, 0]
click at [428, 532] on div at bounding box center [431, 543] width 22 height 22
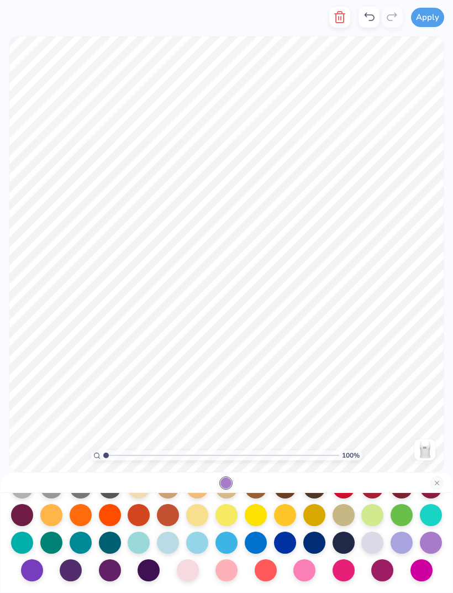
click at [76, 570] on div at bounding box center [71, 570] width 22 height 22
click at [433, 490] on div at bounding box center [227, 483] width 452 height 20
click at [433, 481] on button "Close" at bounding box center [437, 482] width 13 height 13
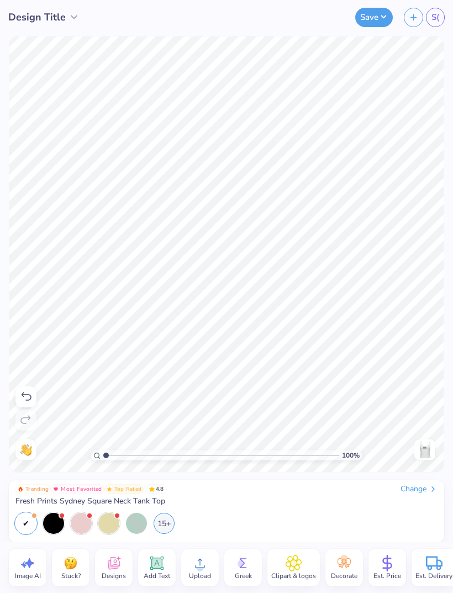
click at [28, 558] on icon at bounding box center [27, 563] width 17 height 17
select select "4"
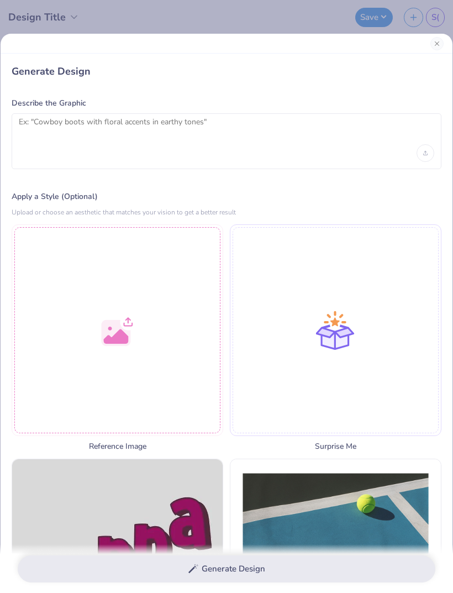
scroll to position [0, 0]
click at [431, 43] on button "Close" at bounding box center [437, 43] width 13 height 13
